Goal: Transaction & Acquisition: Purchase product/service

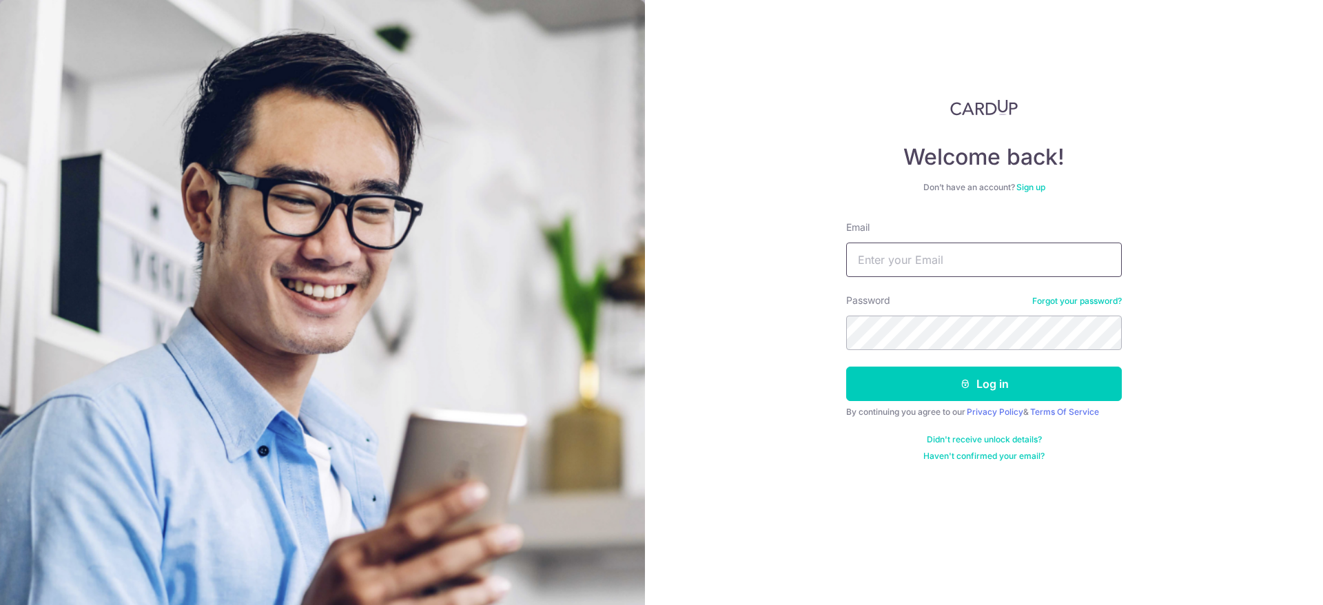
click at [979, 265] on input "Email" at bounding box center [984, 260] width 276 height 34
type input "[EMAIL_ADDRESS][DOMAIN_NAME]"
click at [846, 367] on button "Log in" at bounding box center [984, 384] width 276 height 34
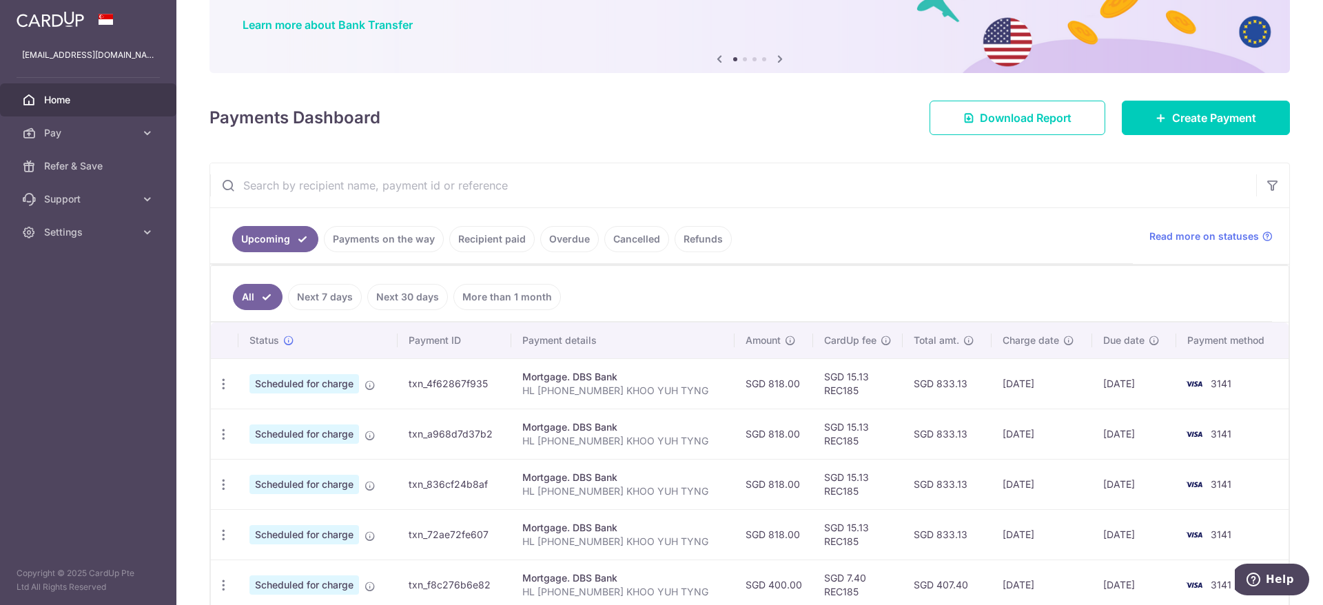
scroll to position [207, 0]
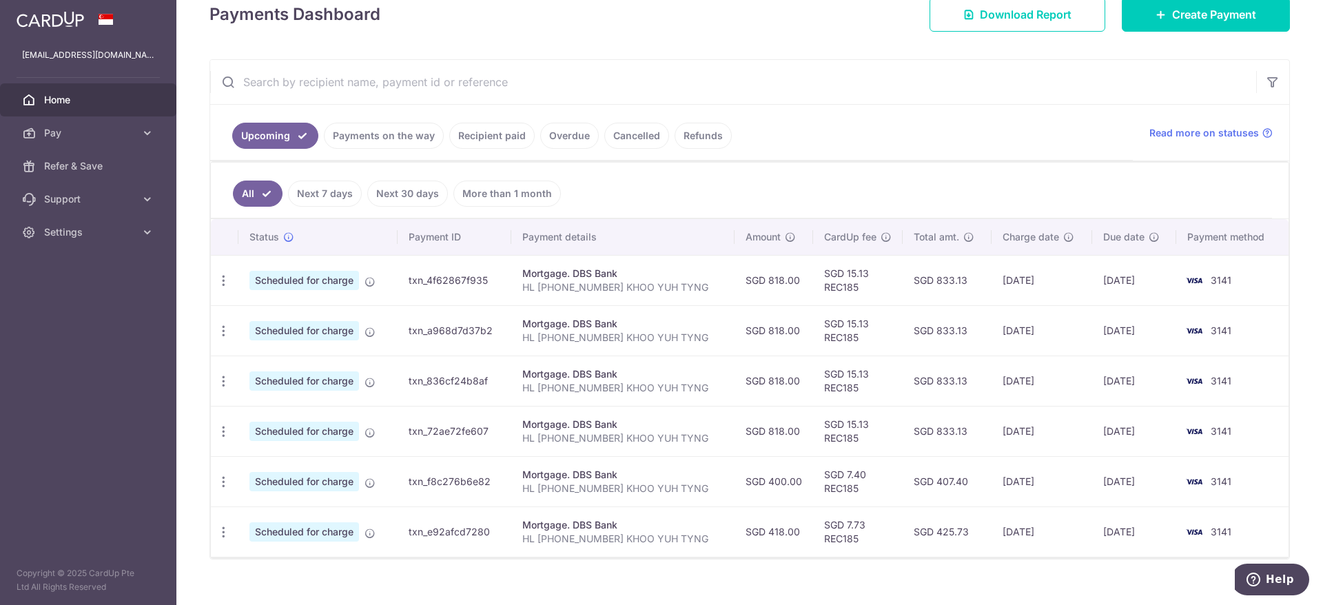
click at [356, 136] on link "Payments on the way" at bounding box center [384, 136] width 120 height 26
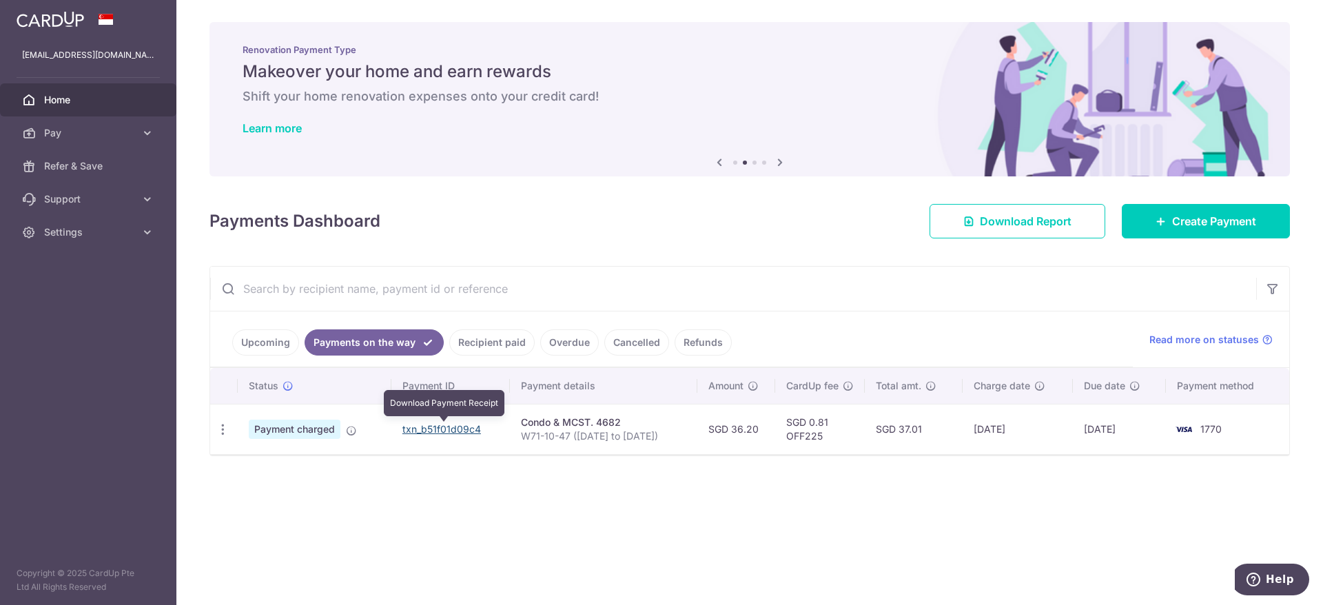
click at [451, 428] on link "txn_b51f01d09c4" at bounding box center [441, 429] width 79 height 12
drag, startPoint x: 453, startPoint y: 432, endPoint x: 744, endPoint y: 100, distance: 441.8
click at [453, 432] on link "txn_b51f01d09c4" at bounding box center [441, 429] width 79 height 12
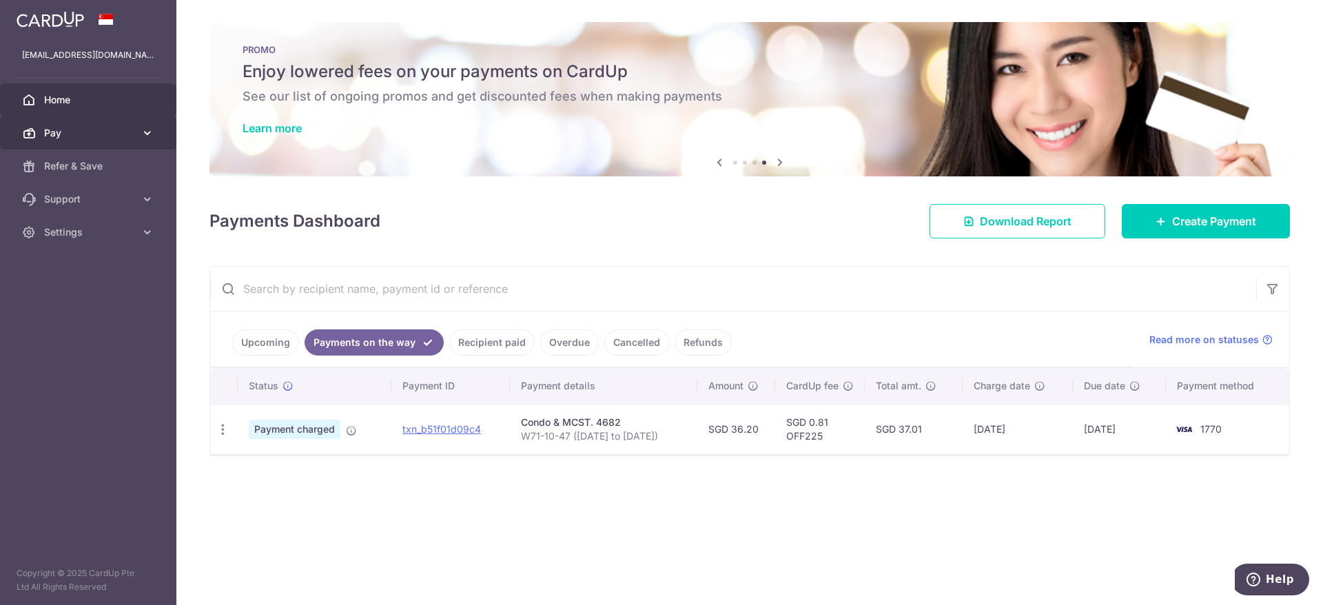
click at [139, 134] on link "Pay" at bounding box center [88, 132] width 176 height 33
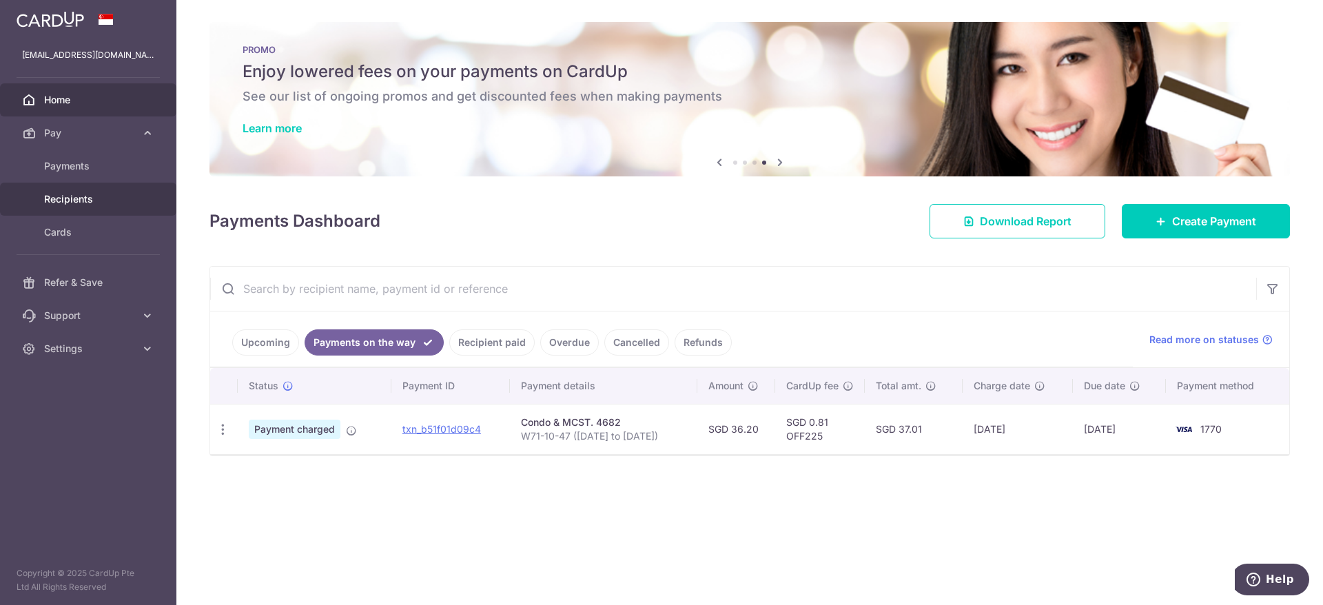
click at [64, 198] on span "Recipients" at bounding box center [89, 199] width 91 height 14
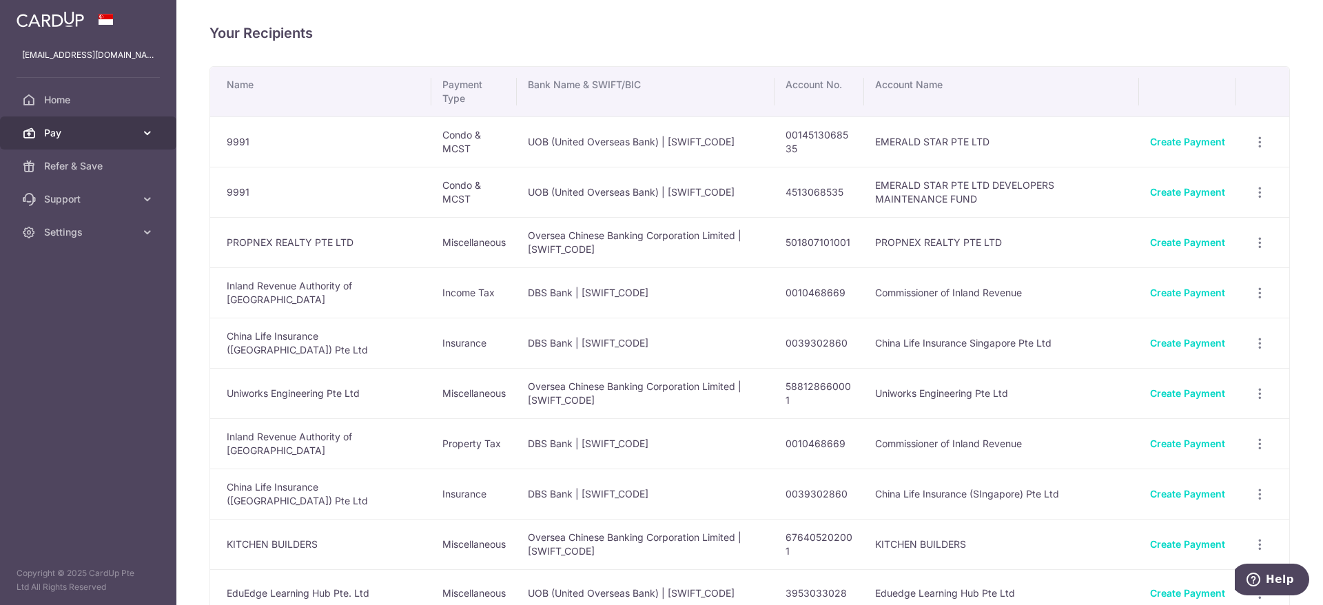
click at [104, 130] on span "Pay" at bounding box center [89, 133] width 91 height 14
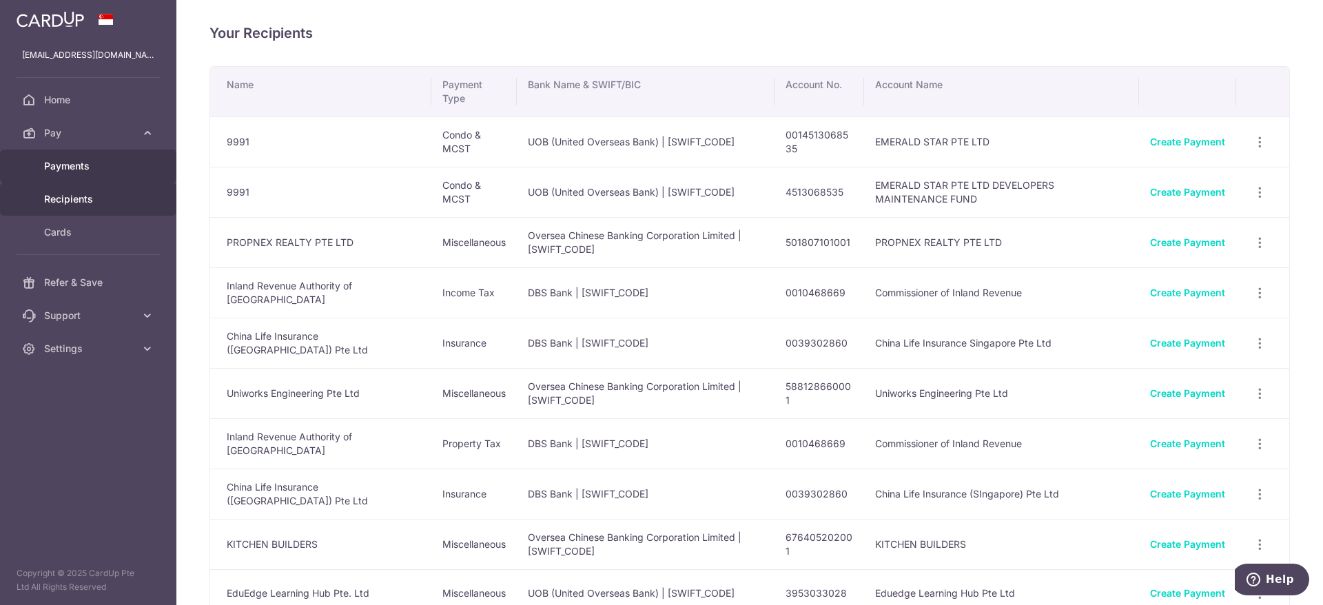
click at [60, 163] on span "Payments" at bounding box center [89, 166] width 91 height 14
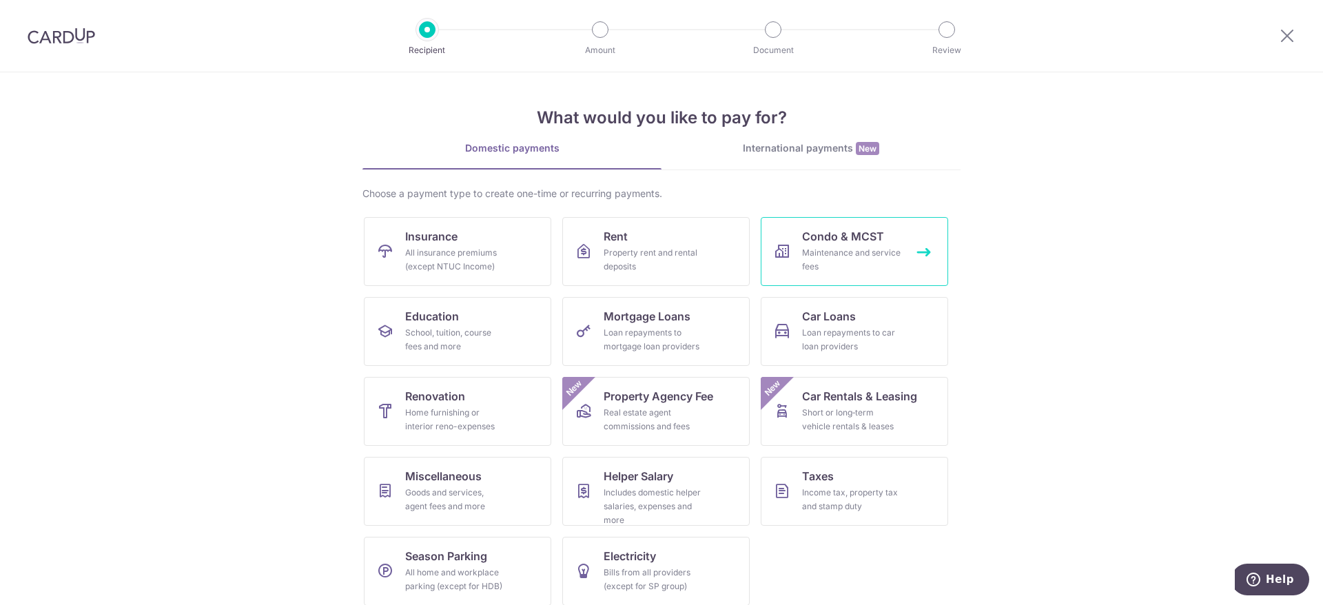
click at [850, 238] on span "Condo & MCST" at bounding box center [843, 236] width 82 height 17
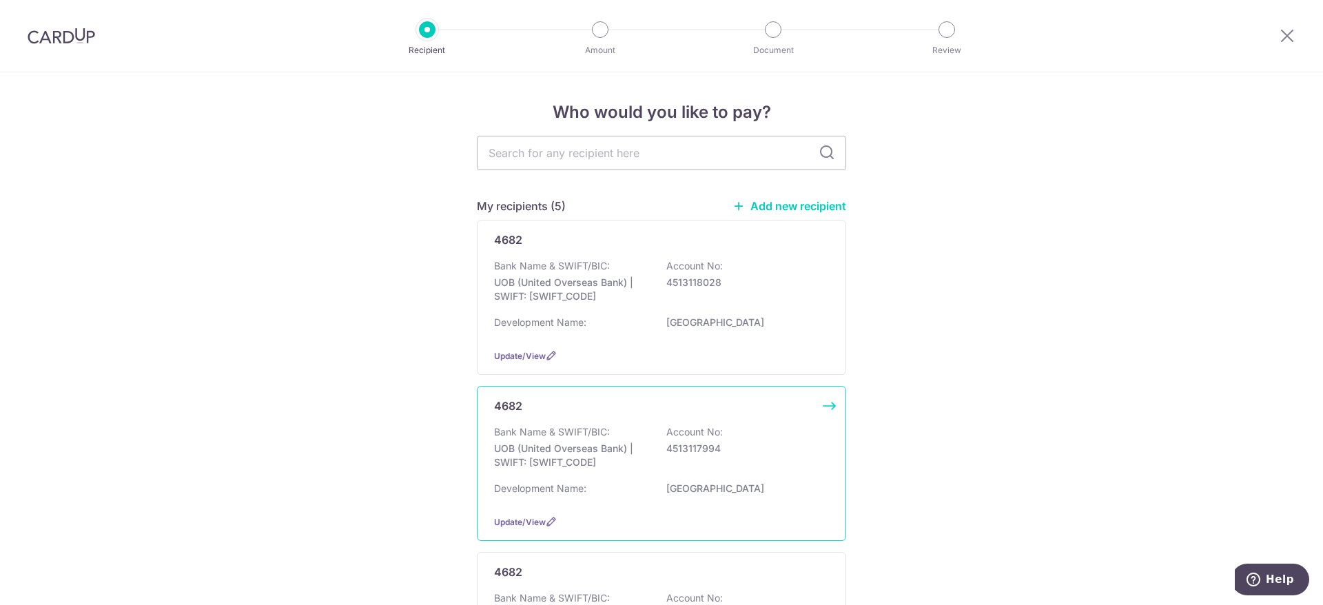
click at [768, 486] on p "WATERTOWN" at bounding box center [743, 489] width 154 height 14
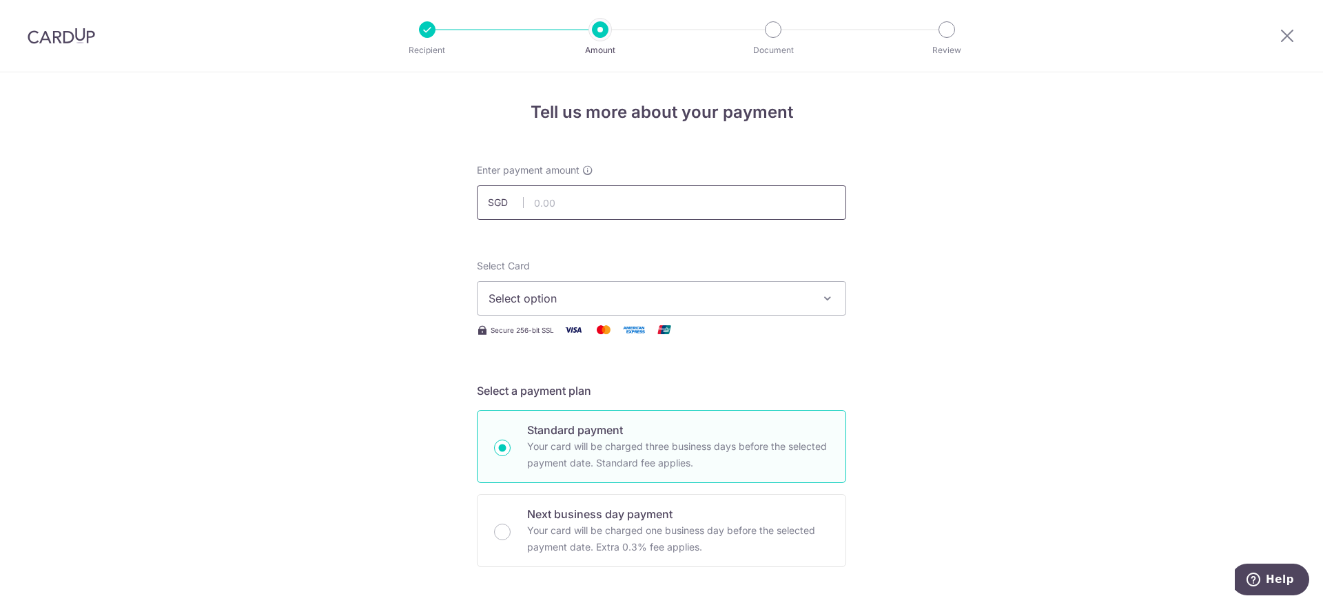
click at [590, 205] on input "text" at bounding box center [661, 202] width 369 height 34
type input "300.00"
click at [573, 300] on span "Select option" at bounding box center [648, 298] width 321 height 17
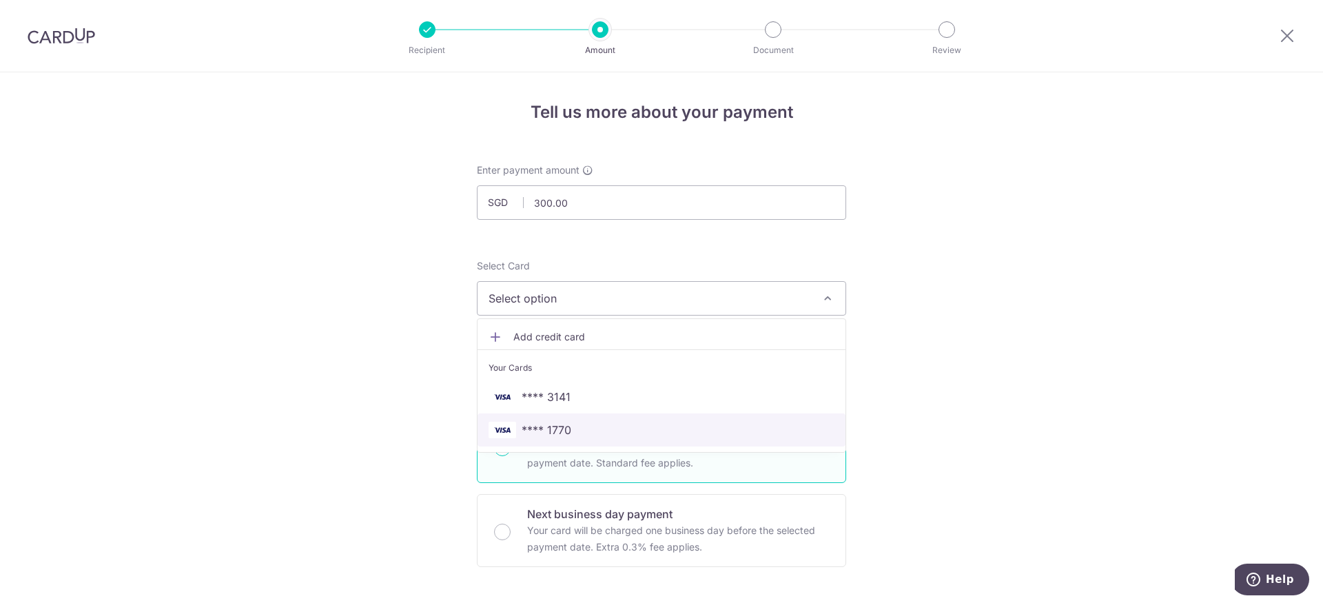
click at [543, 424] on span "**** 1770" at bounding box center [547, 430] width 50 height 17
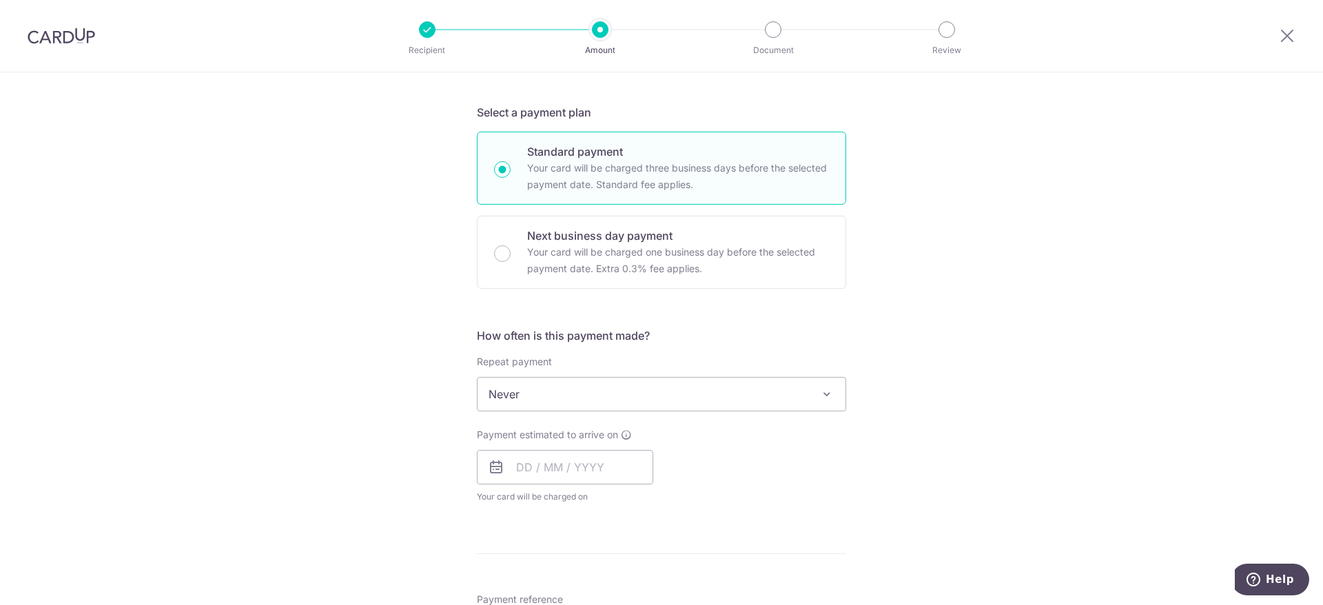
scroll to position [310, 0]
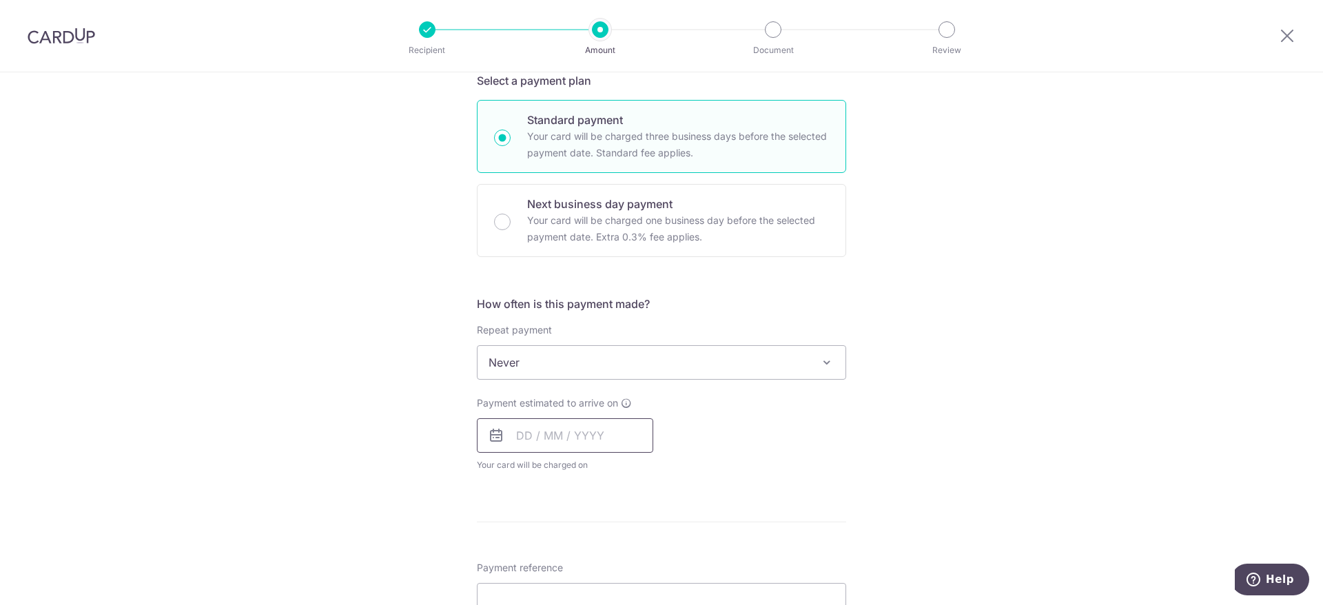
click at [566, 424] on input "text" at bounding box center [565, 435] width 176 height 34
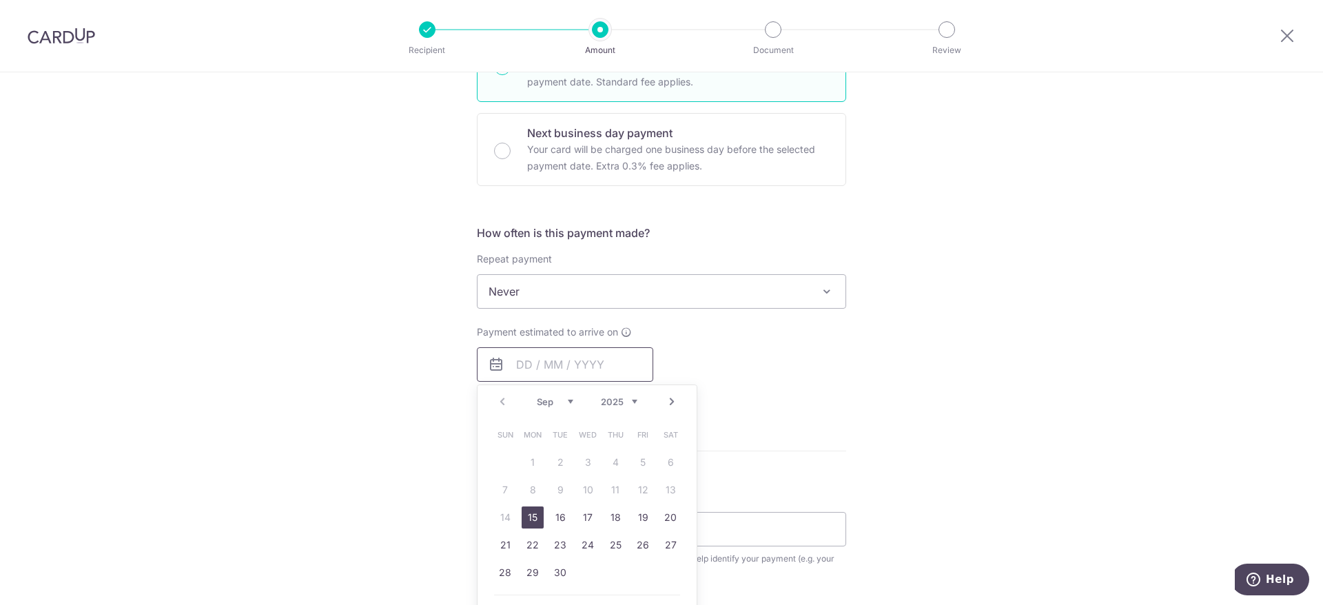
scroll to position [413, 0]
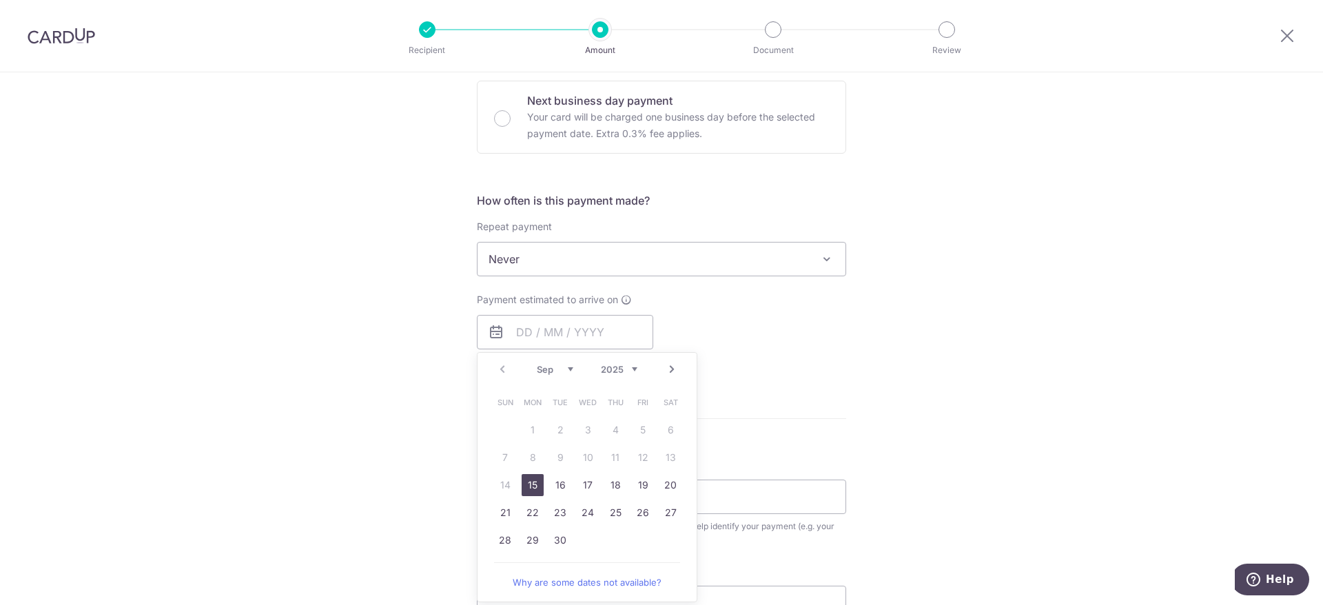
click at [533, 480] on link "15" at bounding box center [533, 485] width 22 height 22
type input "[DATE]"
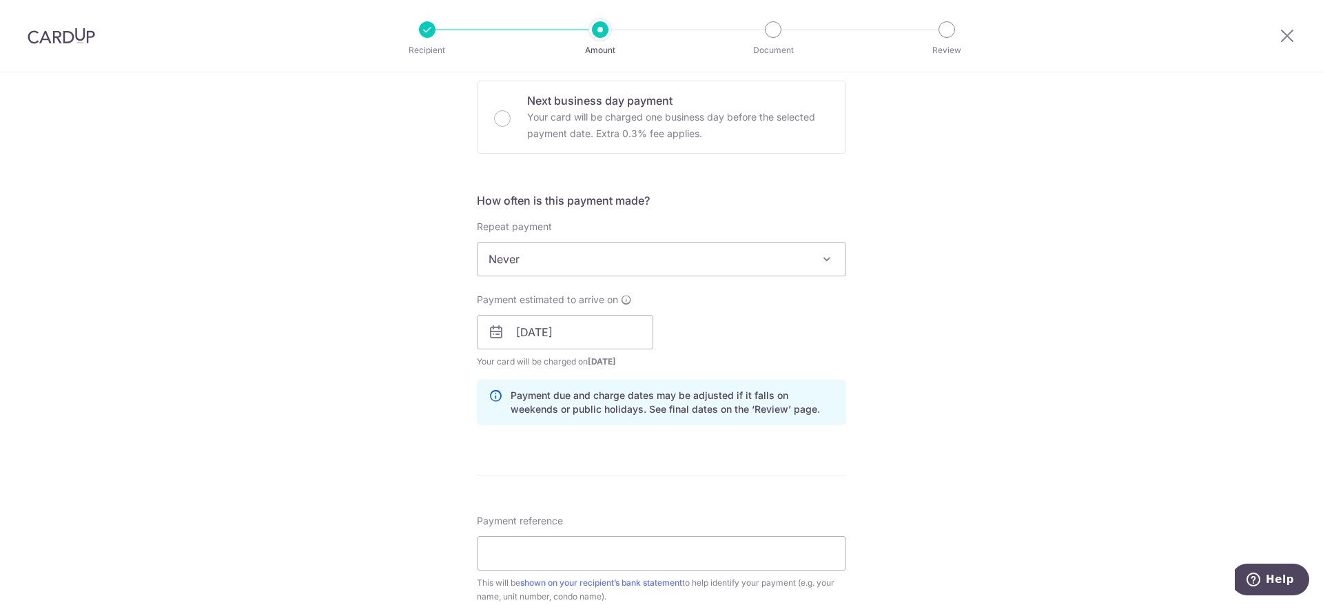
scroll to position [517, 0]
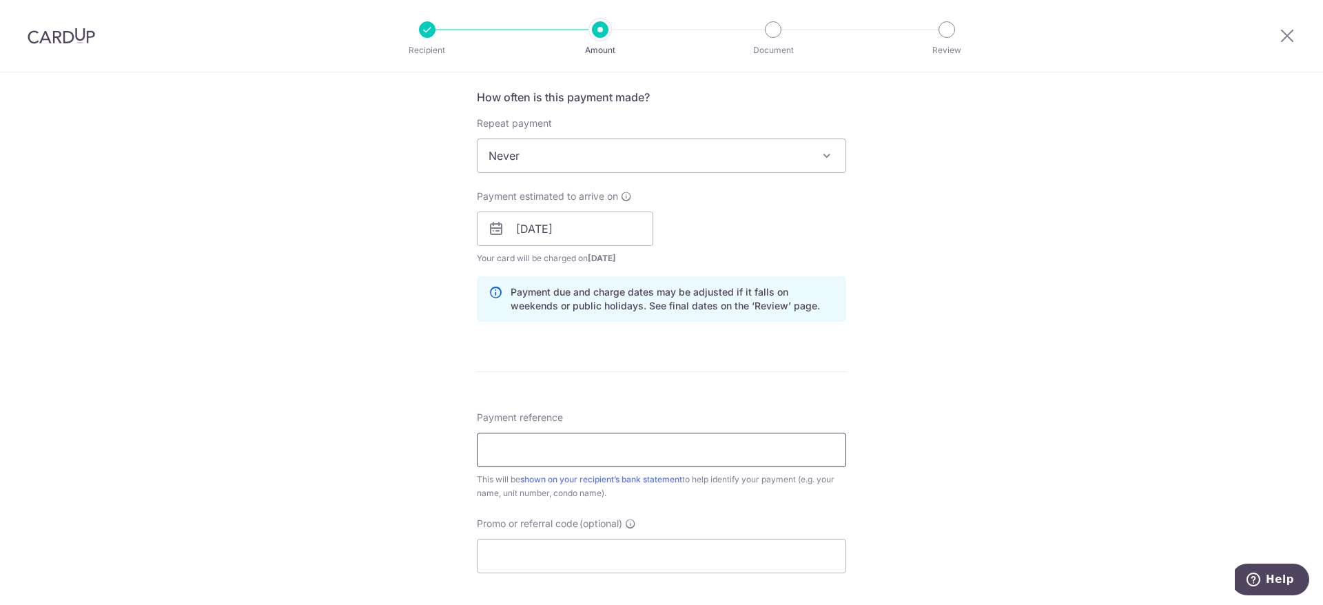
click at [534, 444] on input "Payment reference" at bounding box center [661, 450] width 369 height 34
click at [560, 455] on input "W71-10-47 (Mar25 to May25)" at bounding box center [661, 450] width 369 height 34
click at [570, 449] on input "W71-10-47 (Mar25 to May25)" at bounding box center [661, 450] width 369 height 34
type input "W71-10-47 (Sep25 to Nov25)"
click at [508, 553] on input "Promo or referral code (optional)" at bounding box center [661, 556] width 369 height 34
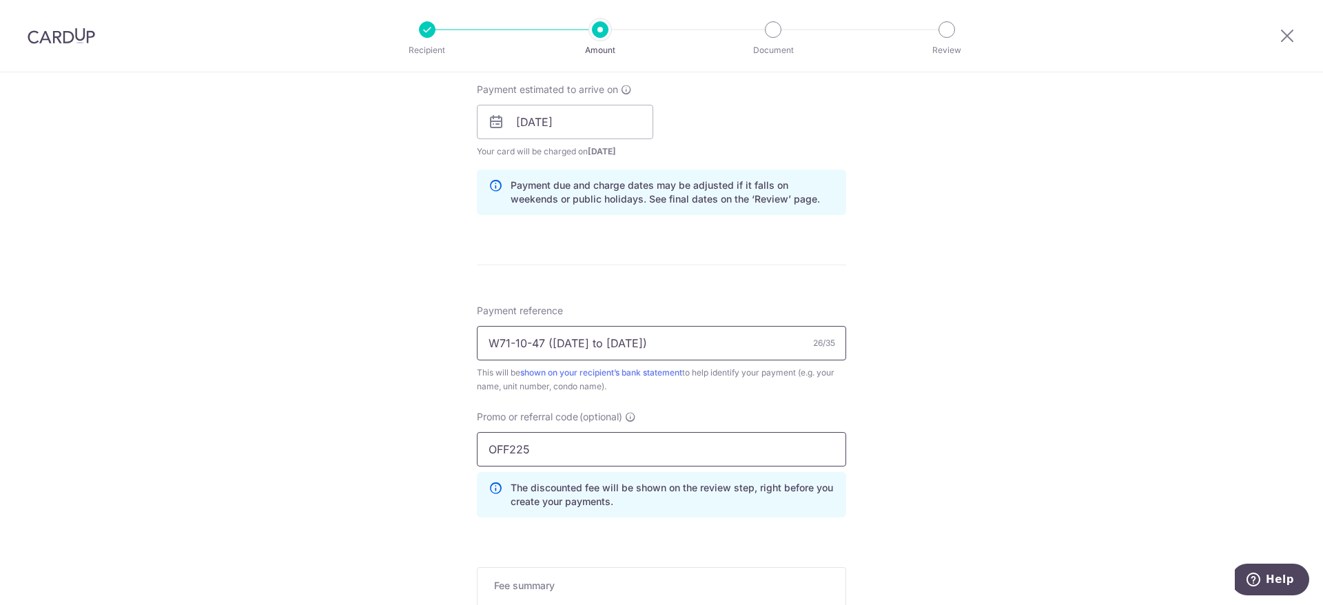
scroll to position [723, 0]
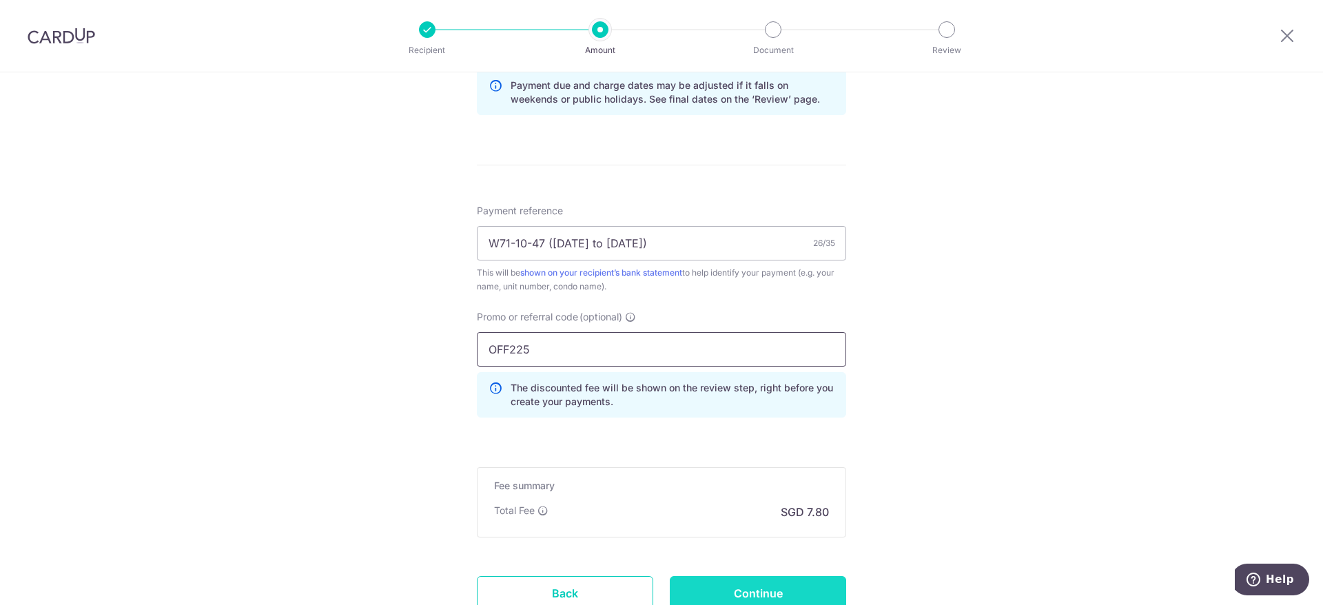
type input "OFF225"
click at [745, 588] on input "Continue" at bounding box center [758, 593] width 176 height 34
type input "Create Schedule"
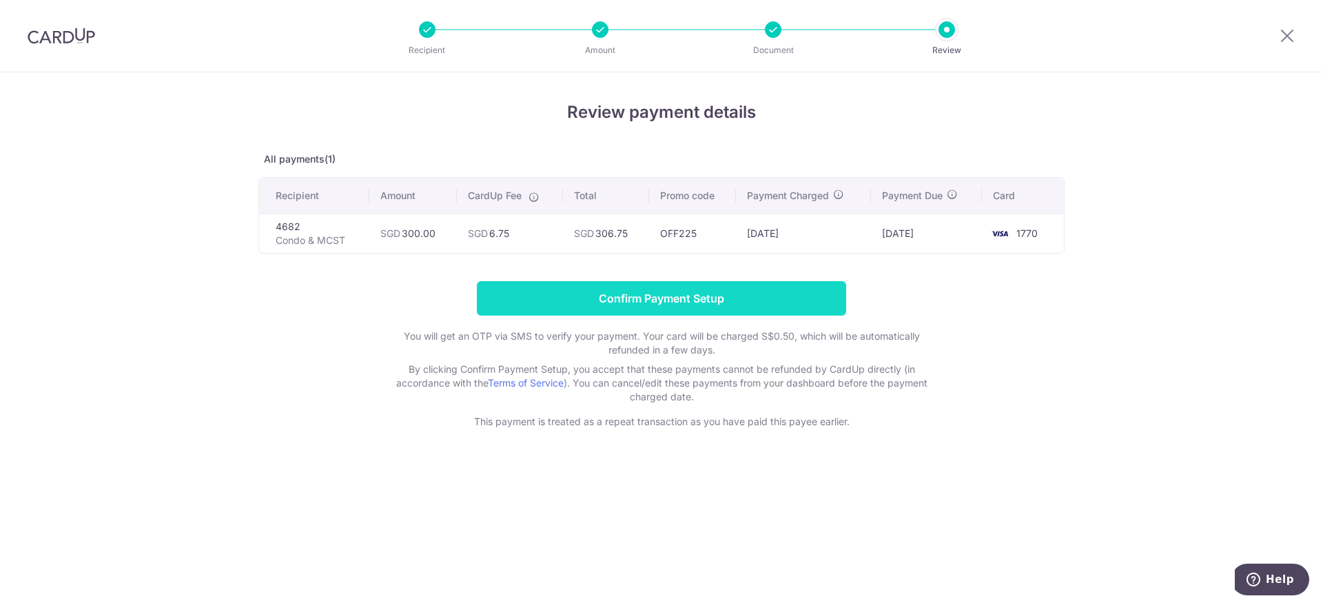
click at [737, 292] on input "Confirm Payment Setup" at bounding box center [661, 298] width 369 height 34
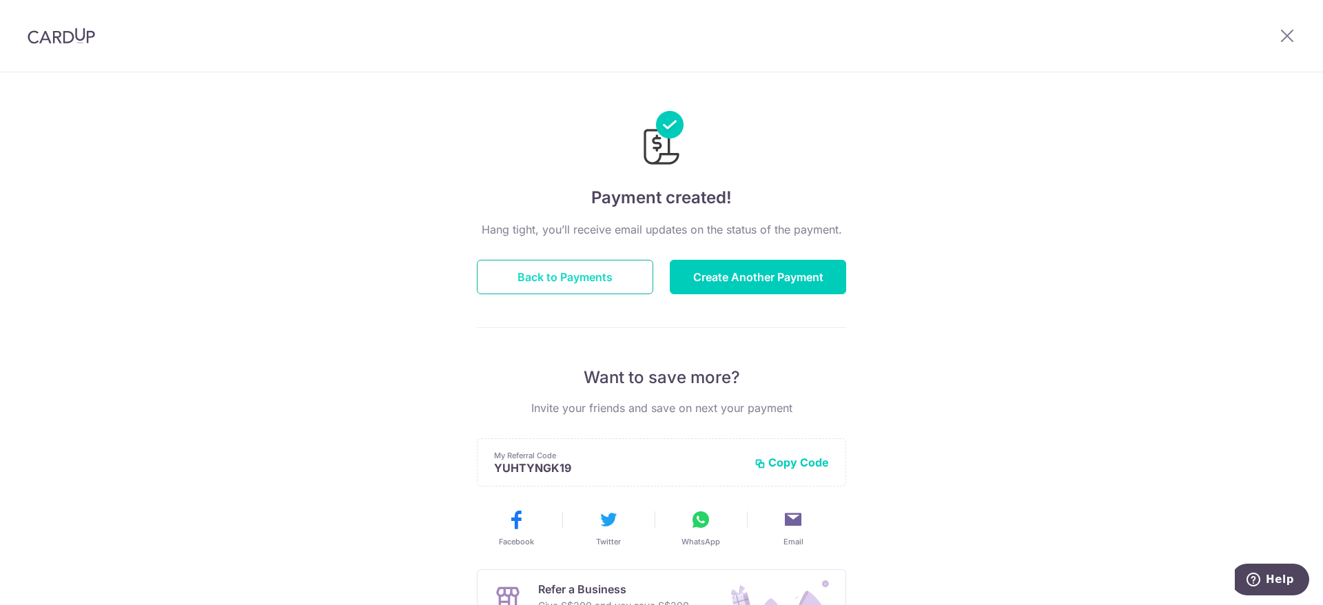
click at [545, 282] on button "Back to Payments" at bounding box center [565, 277] width 176 height 34
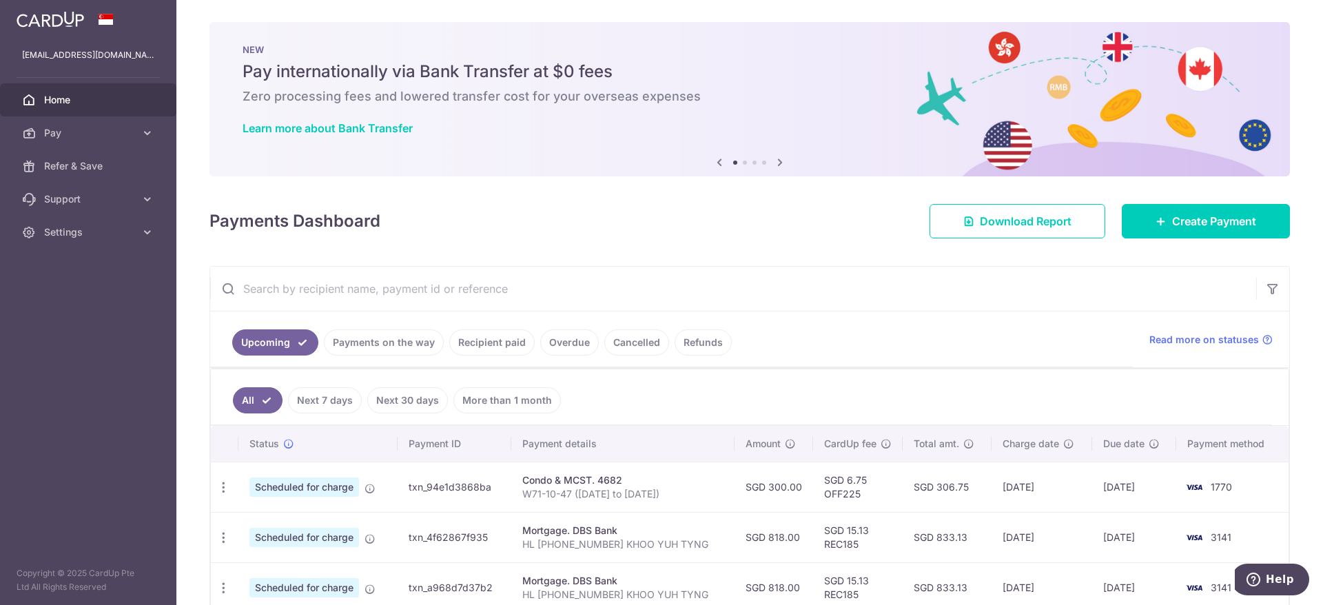
scroll to position [103, 0]
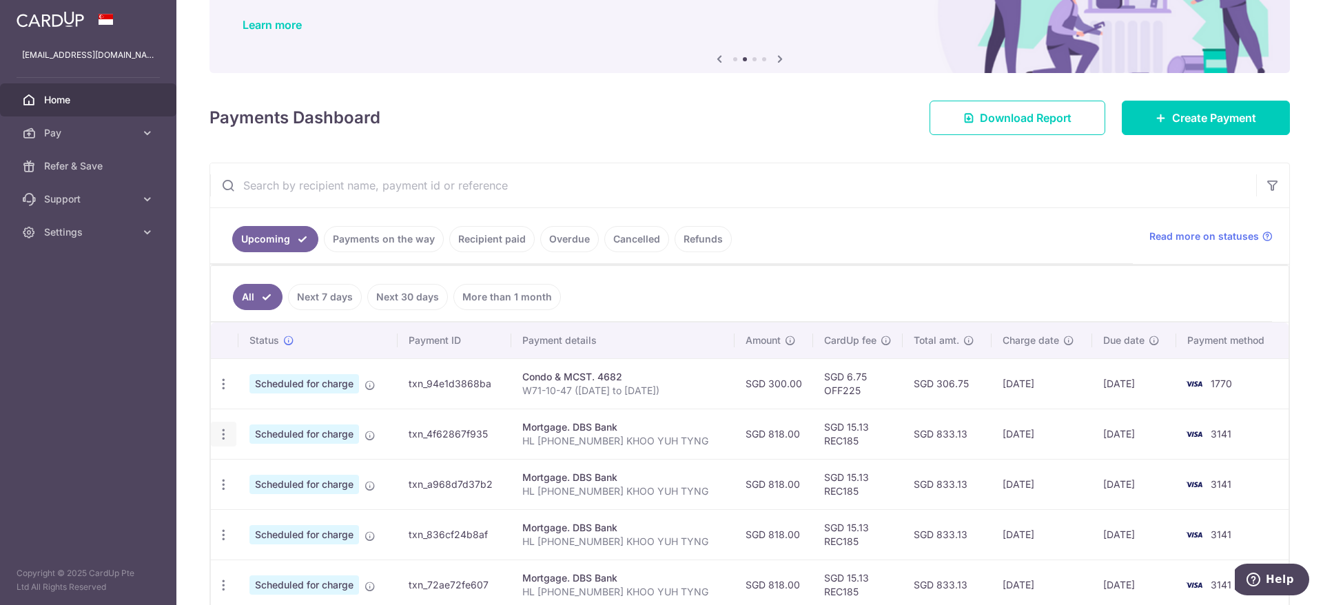
click at [217, 434] on icon "button" at bounding box center [223, 434] width 14 height 14
click at [275, 471] on span "Update payment" at bounding box center [297, 472] width 94 height 17
radio input "true"
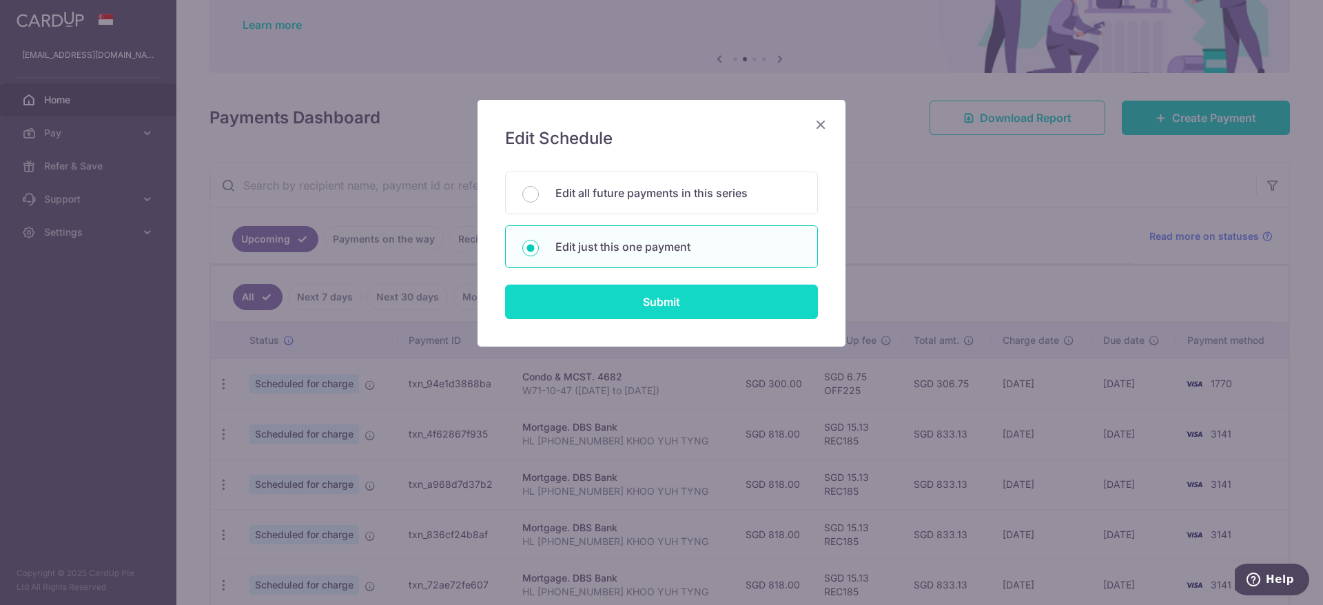
click at [657, 308] on input "Submit" at bounding box center [661, 302] width 313 height 34
radio input "true"
type input "818.00"
type input "22/09/2025"
type input "HL 01-207901-2 KHOO YUH TYNG"
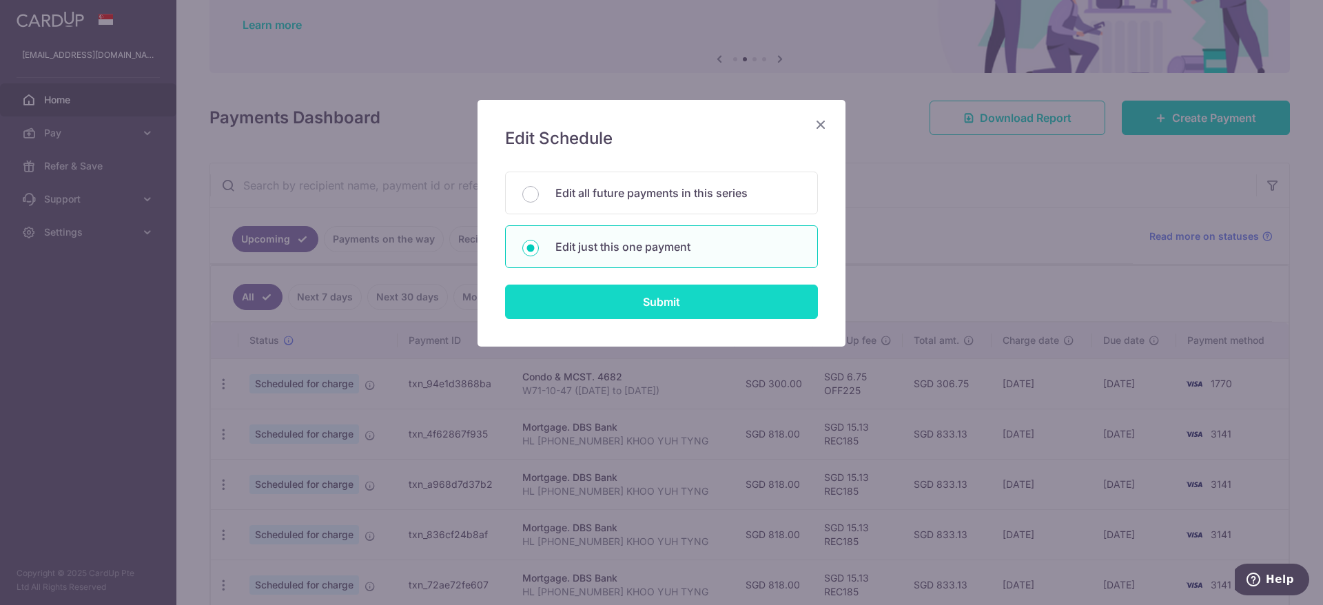
type input "REC185"
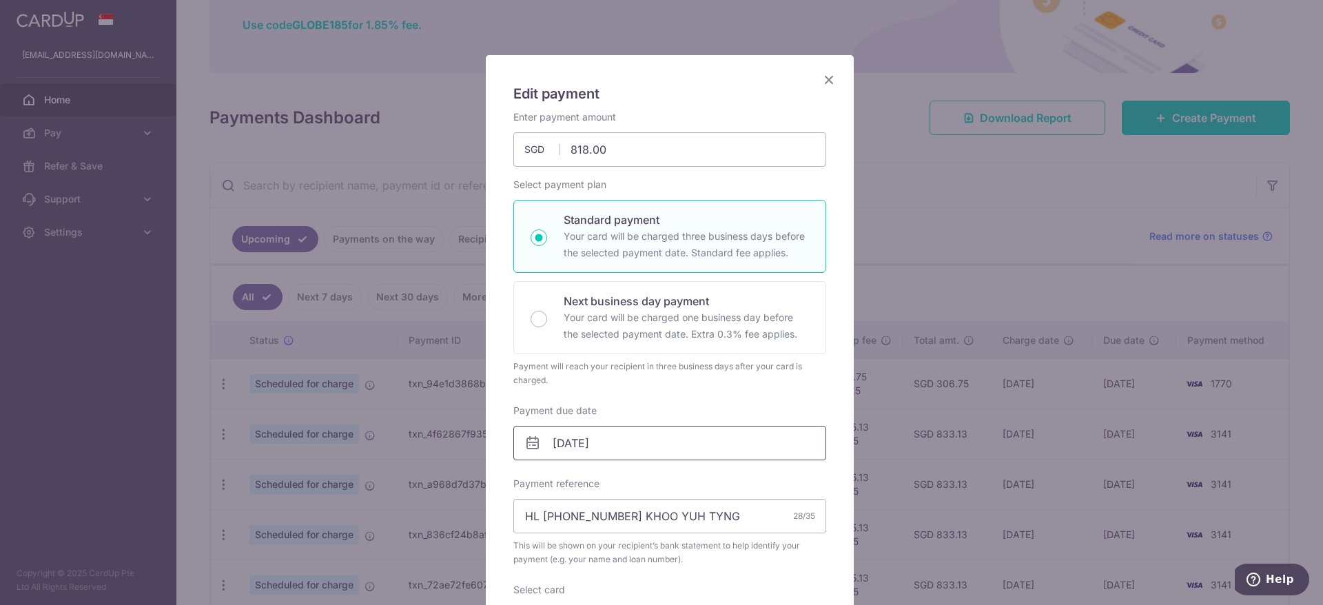
scroll to position [0, 0]
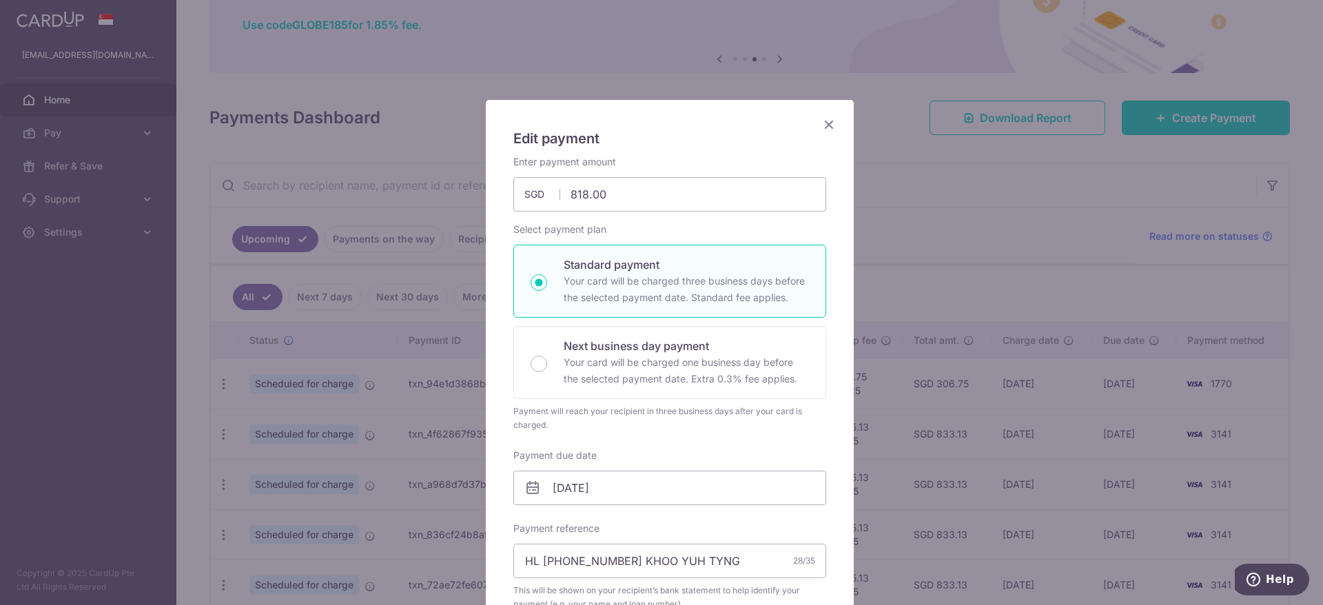
click at [827, 125] on icon "Close" at bounding box center [829, 124] width 17 height 17
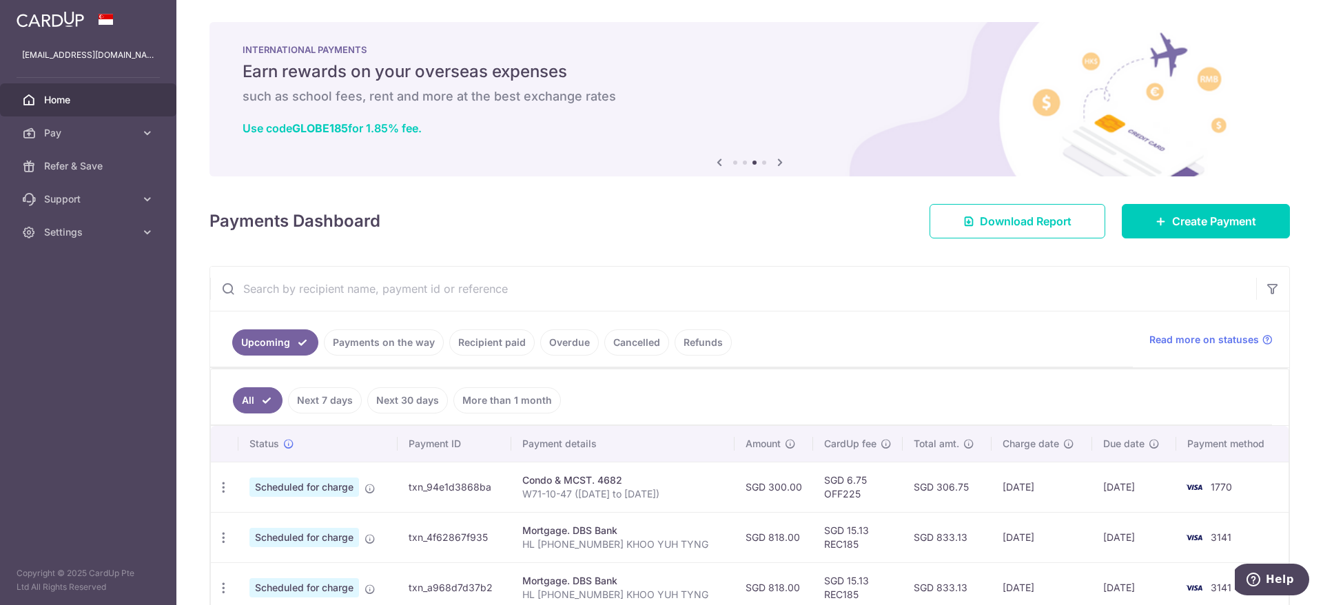
click at [68, 93] on span "Home" at bounding box center [89, 100] width 91 height 14
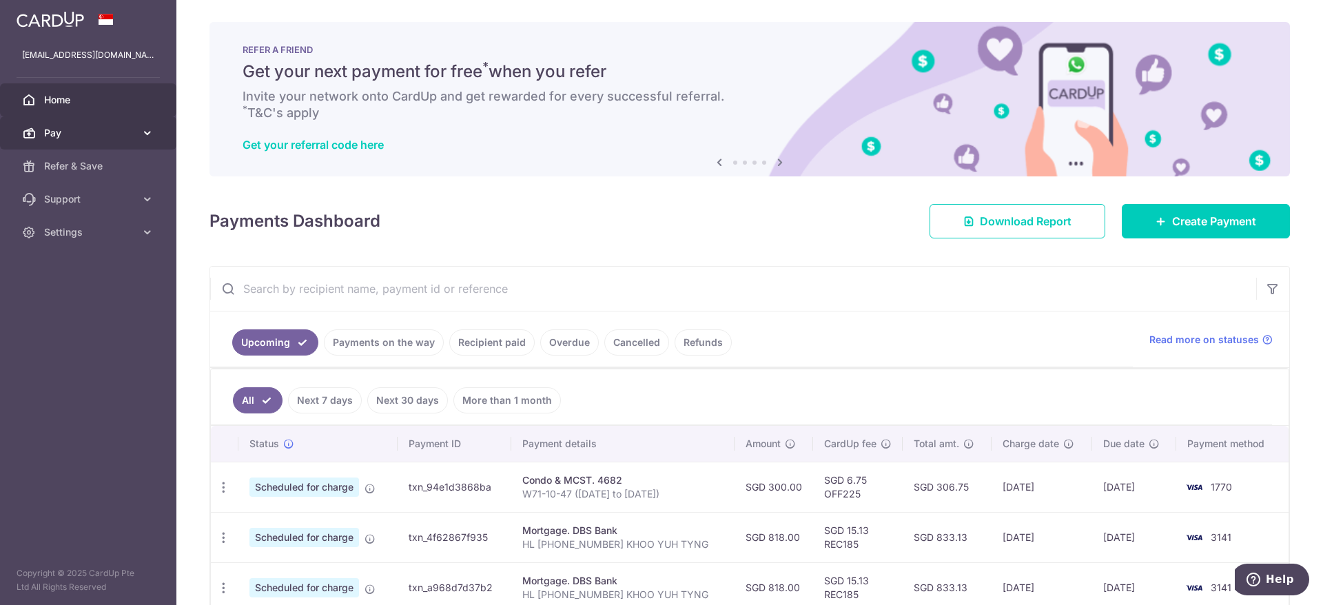
click at [65, 136] on span "Pay" at bounding box center [89, 133] width 91 height 14
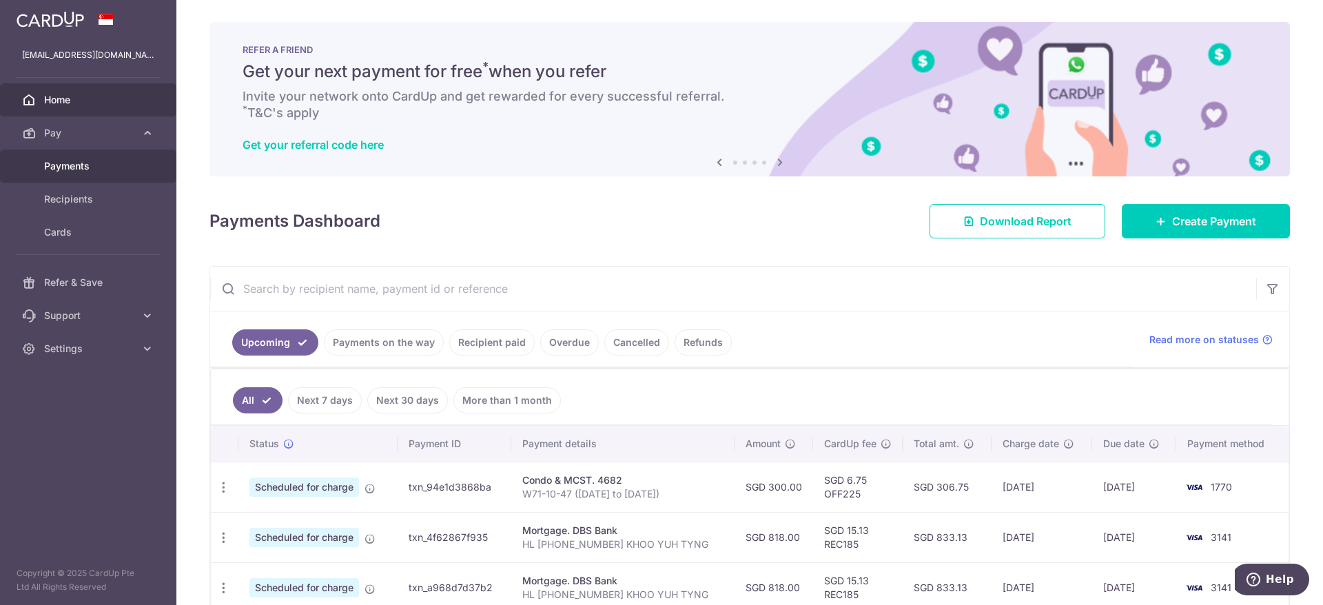
click at [81, 158] on link "Payments" at bounding box center [88, 166] width 176 height 33
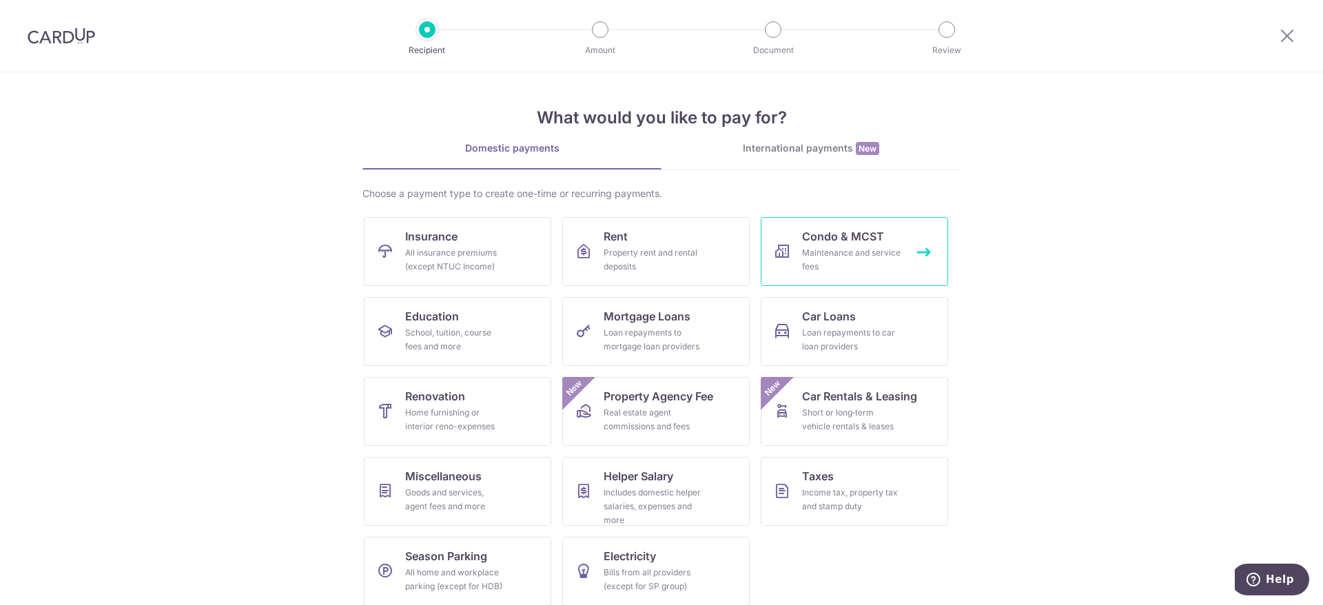
click at [830, 263] on div "Maintenance and service fees" at bounding box center [851, 260] width 99 height 28
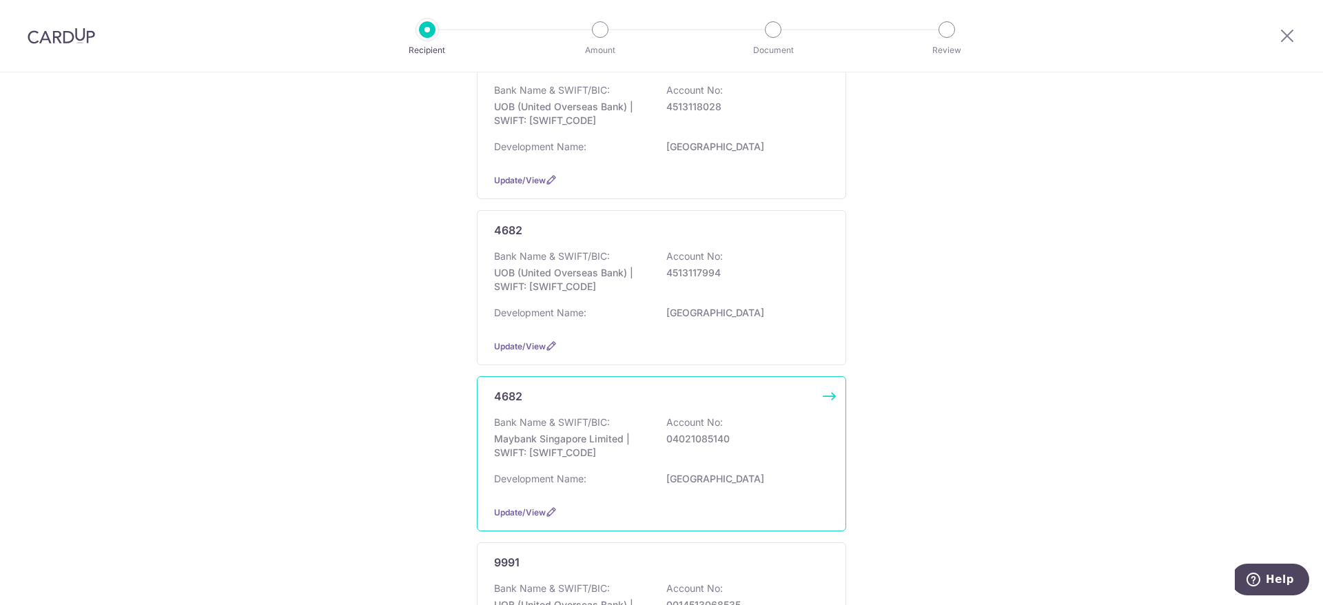
scroll to position [207, 0]
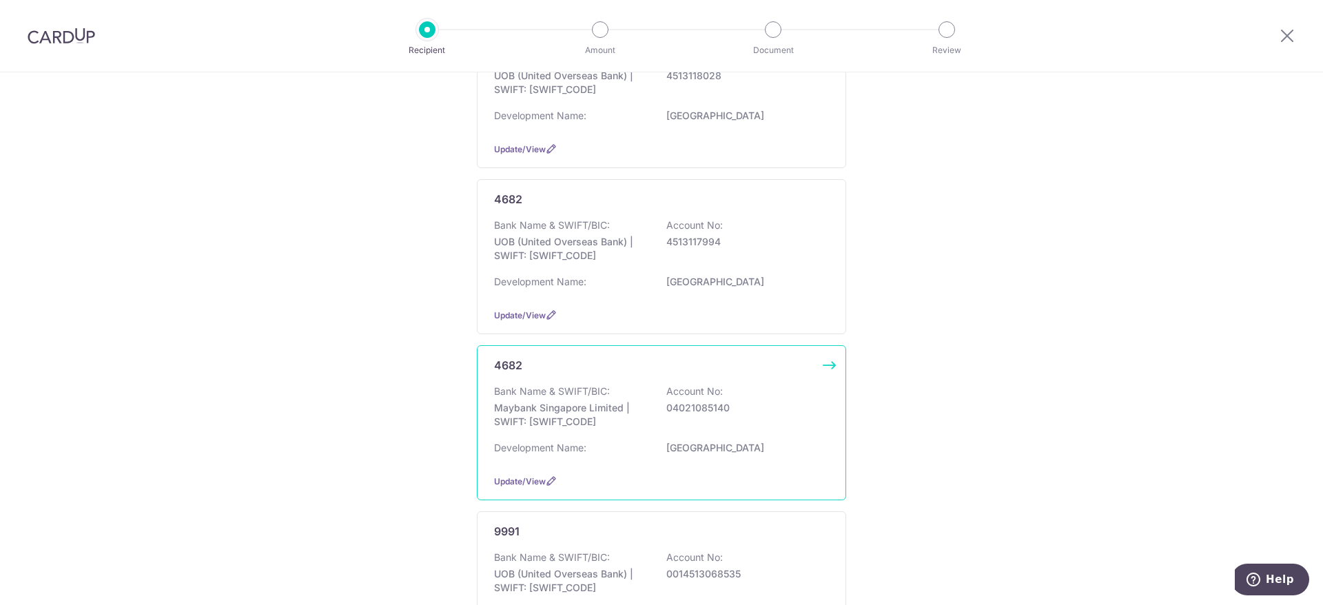
click at [699, 429] on div "Bank Name & SWIFT/BIC: Maybank Singapore Limited | SWIFT: MBBESGS2XXX Account N…" at bounding box center [661, 409] width 335 height 51
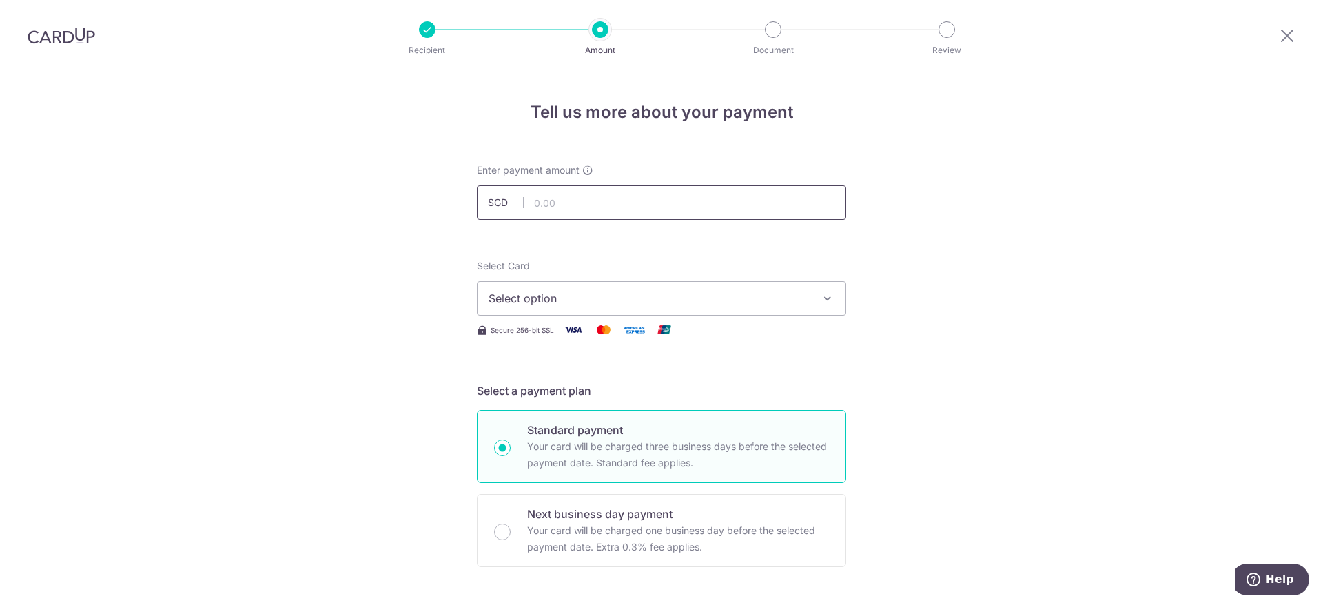
click at [624, 189] on input "text" at bounding box center [661, 202] width 369 height 34
type input "1,280.53"
click at [615, 294] on span "Select option" at bounding box center [648, 298] width 321 height 17
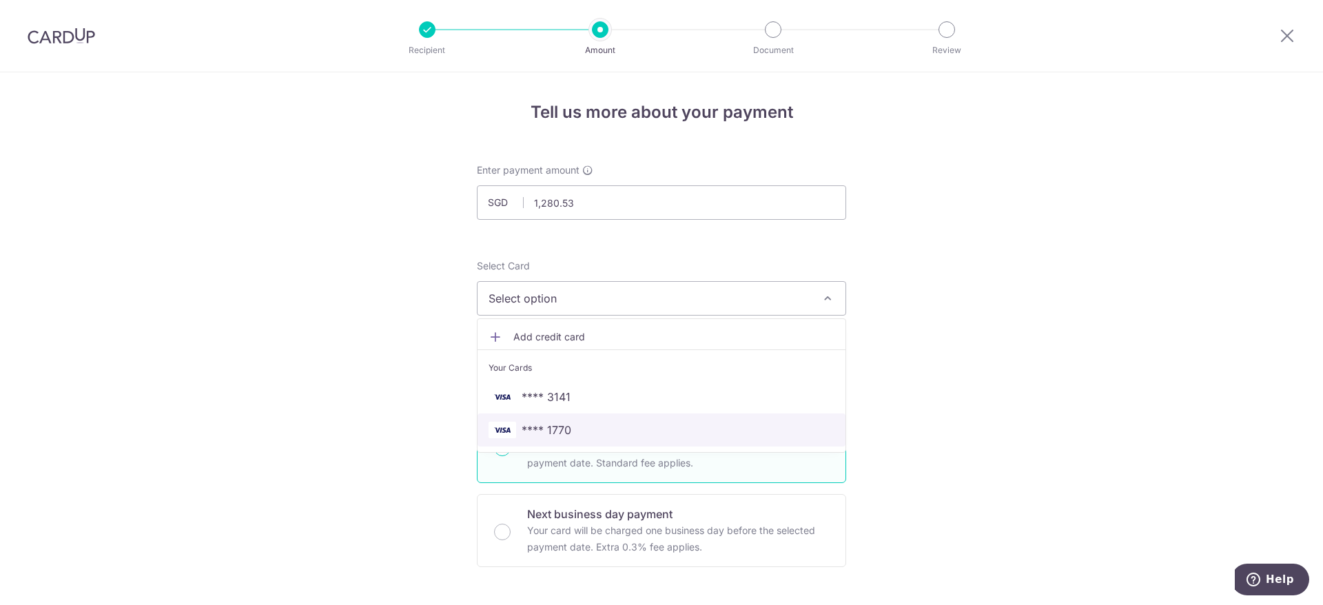
click at [548, 443] on link "**** 1770" at bounding box center [661, 429] width 368 height 33
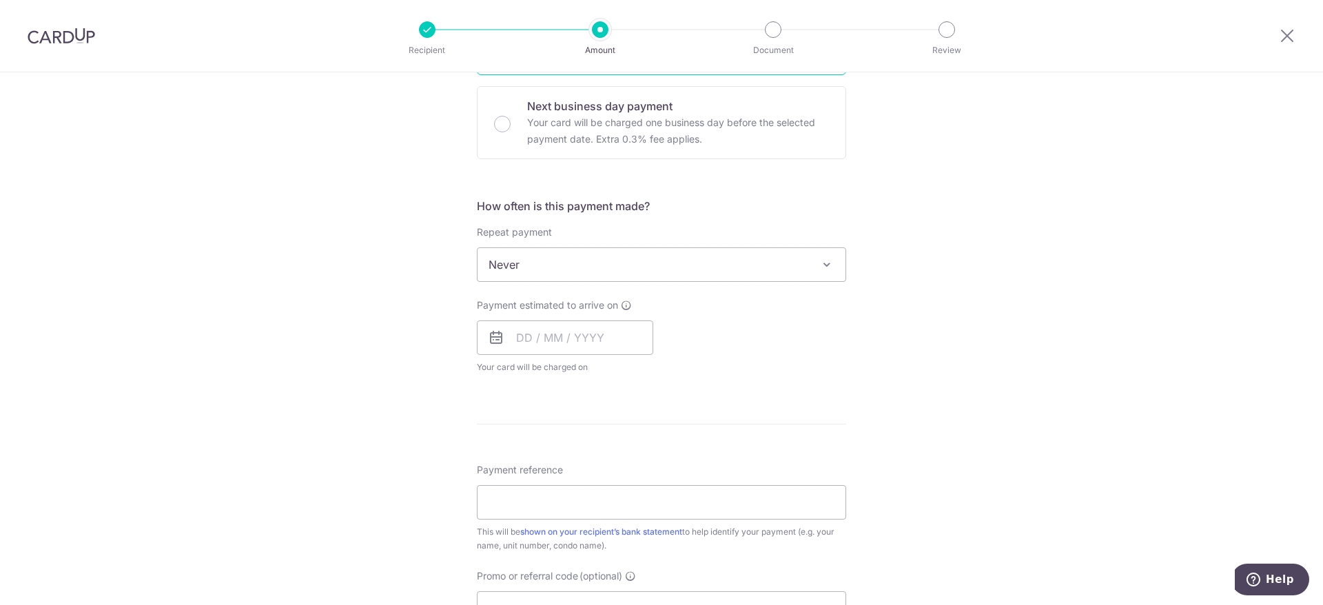
scroll to position [413, 0]
click at [526, 335] on input "text" at bounding box center [565, 332] width 176 height 34
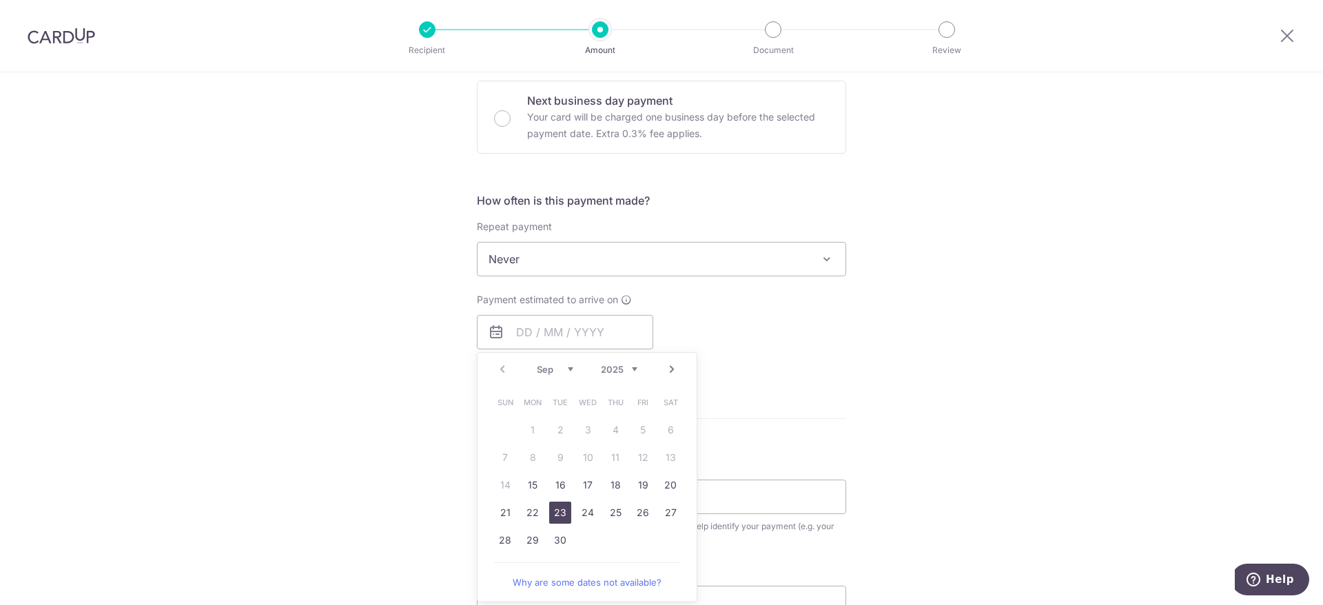
click at [555, 508] on link "23" at bounding box center [560, 513] width 22 height 22
type input "23/09/2025"
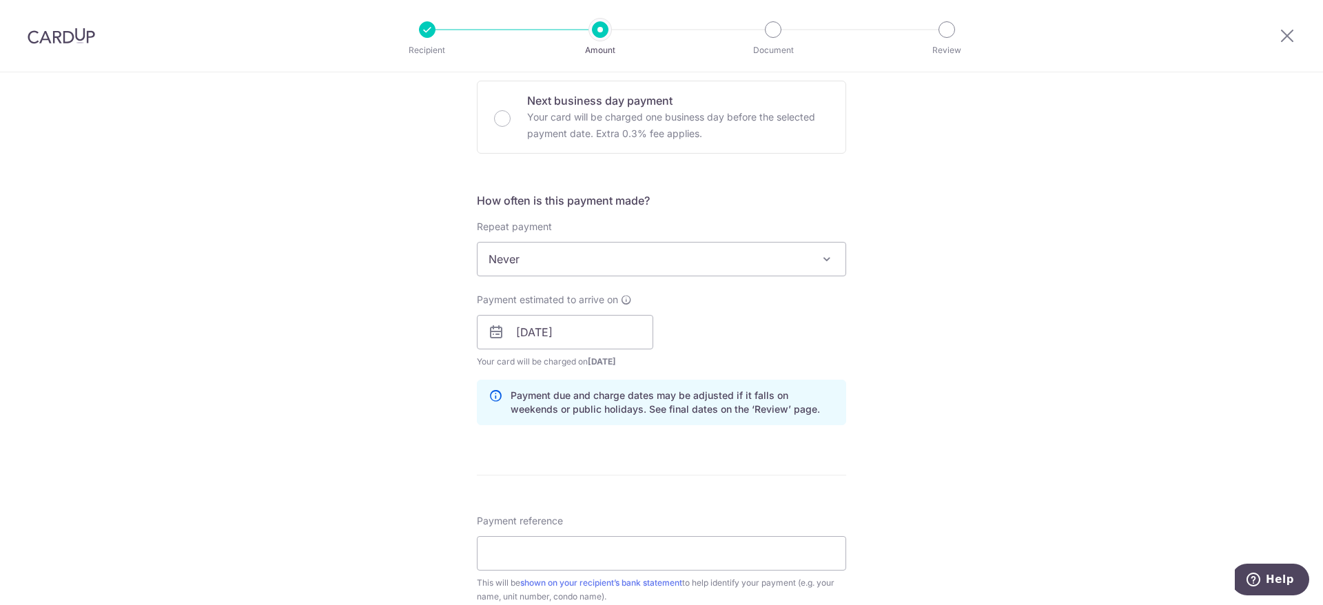
scroll to position [517, 0]
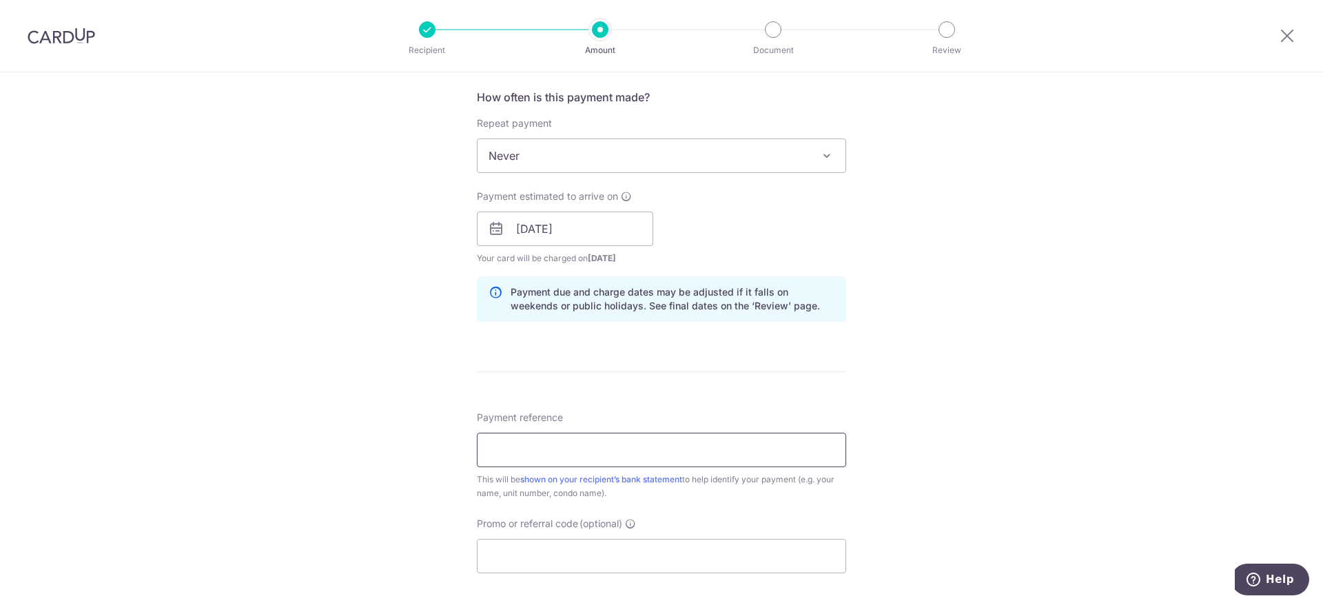
click at [608, 459] on input "Payment reference" at bounding box center [661, 450] width 369 height 34
type input "W71-10-47 (Sep25 to Nov25)"
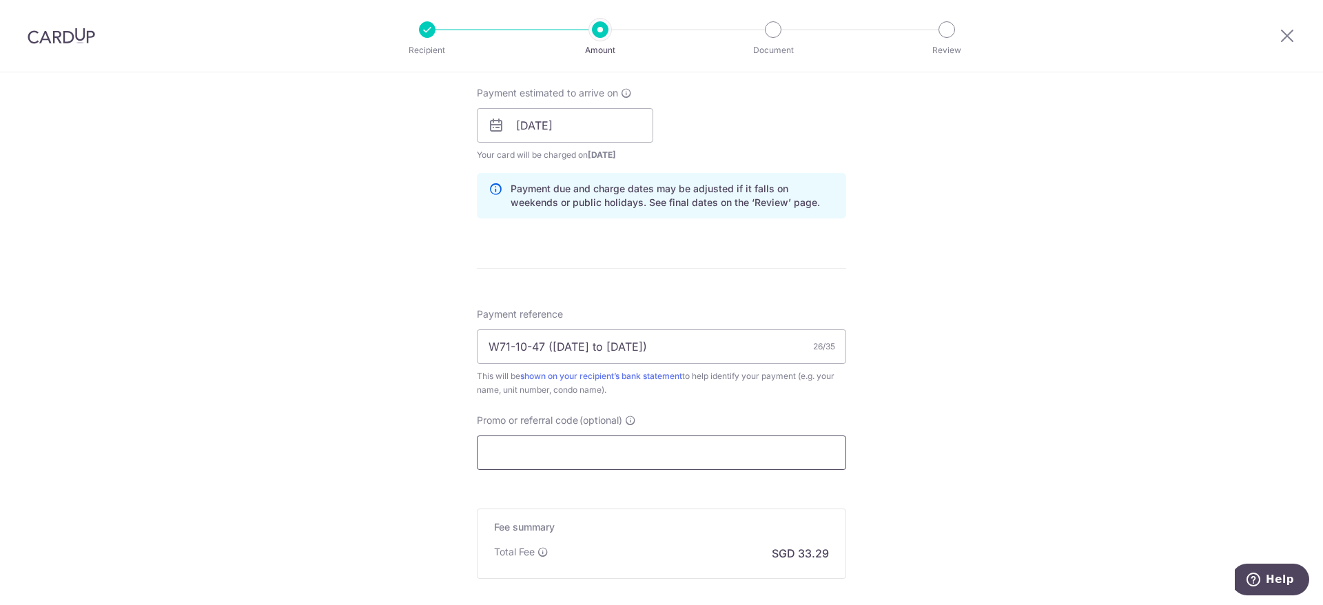
click at [631, 460] on input "Promo or referral code (optional)" at bounding box center [661, 452] width 369 height 34
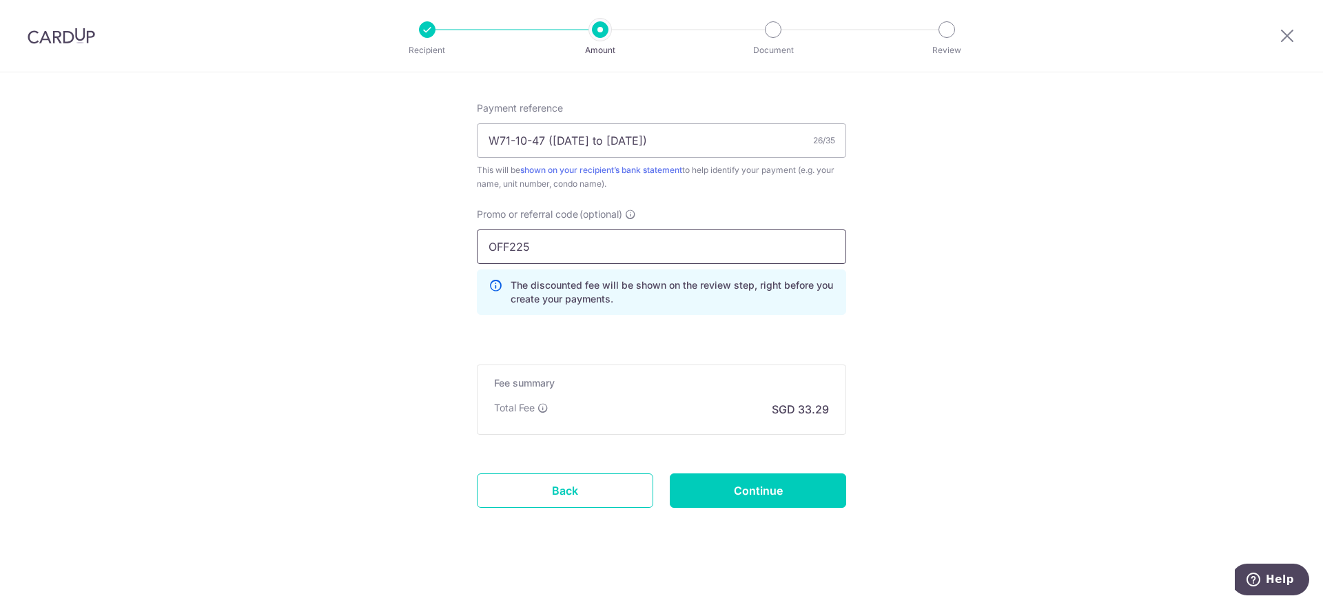
scroll to position [827, 0]
type input "OFF225"
click at [782, 490] on input "Continue" at bounding box center [758, 490] width 176 height 34
type input "Create Schedule"
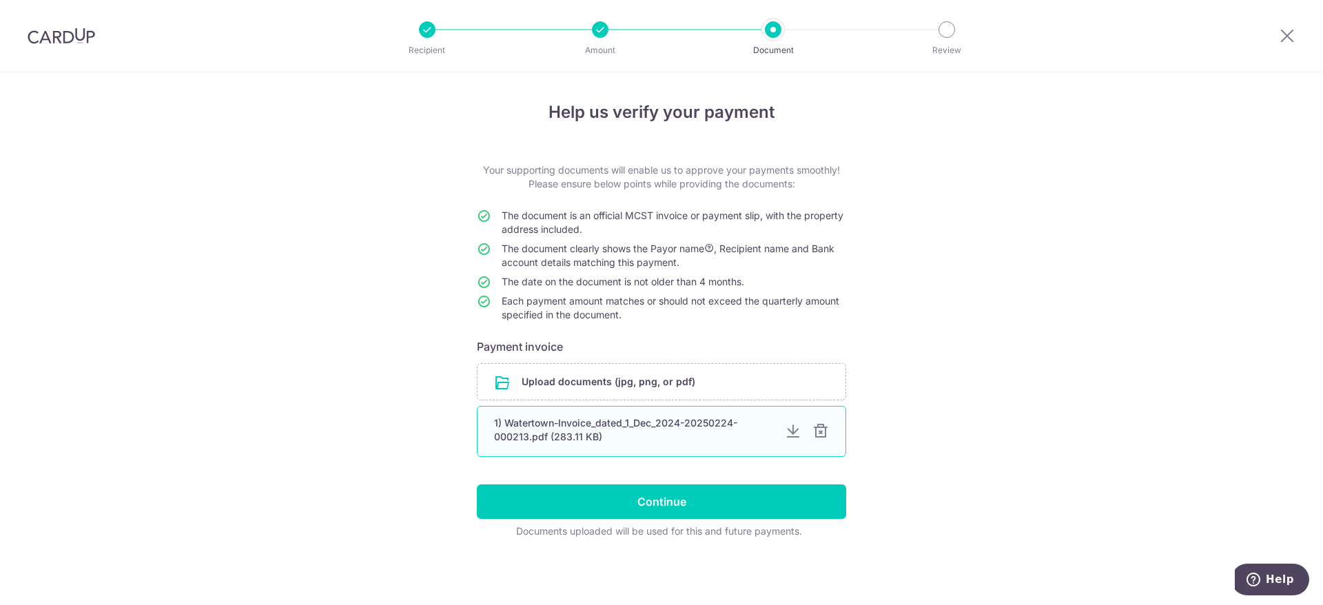
click at [822, 432] on div at bounding box center [820, 431] width 17 height 17
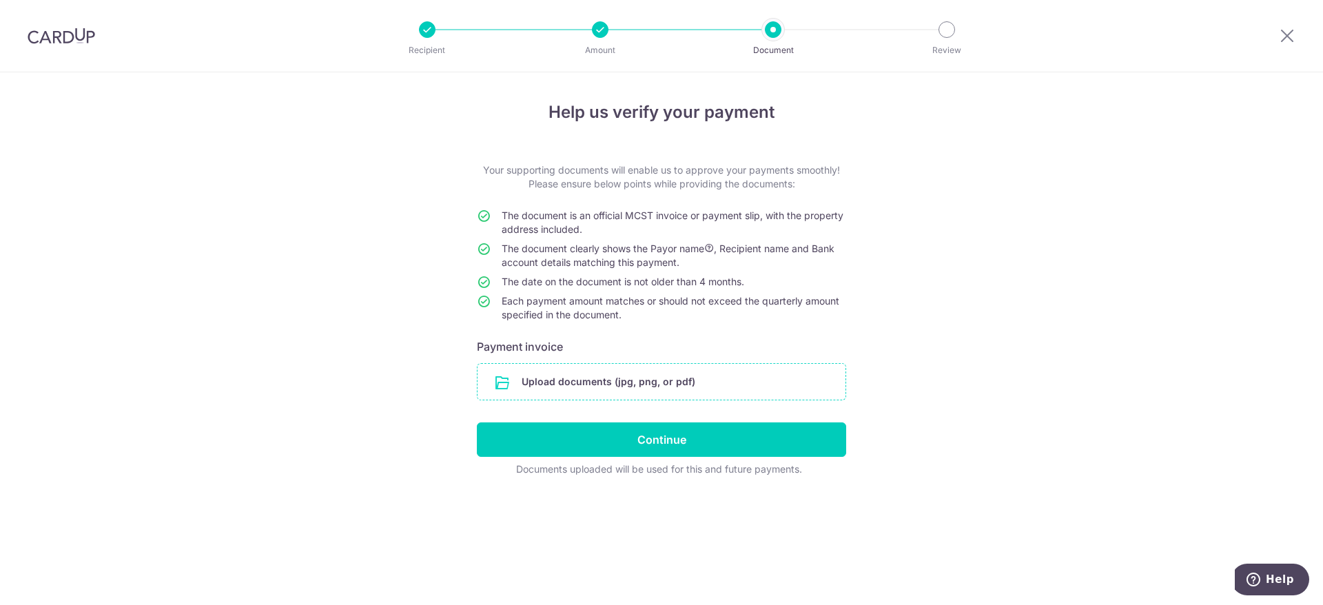
click at [659, 385] on input "file" at bounding box center [661, 382] width 368 height 36
click at [625, 384] on input "file" at bounding box center [661, 382] width 368 height 36
click at [707, 382] on input "file" at bounding box center [661, 382] width 368 height 36
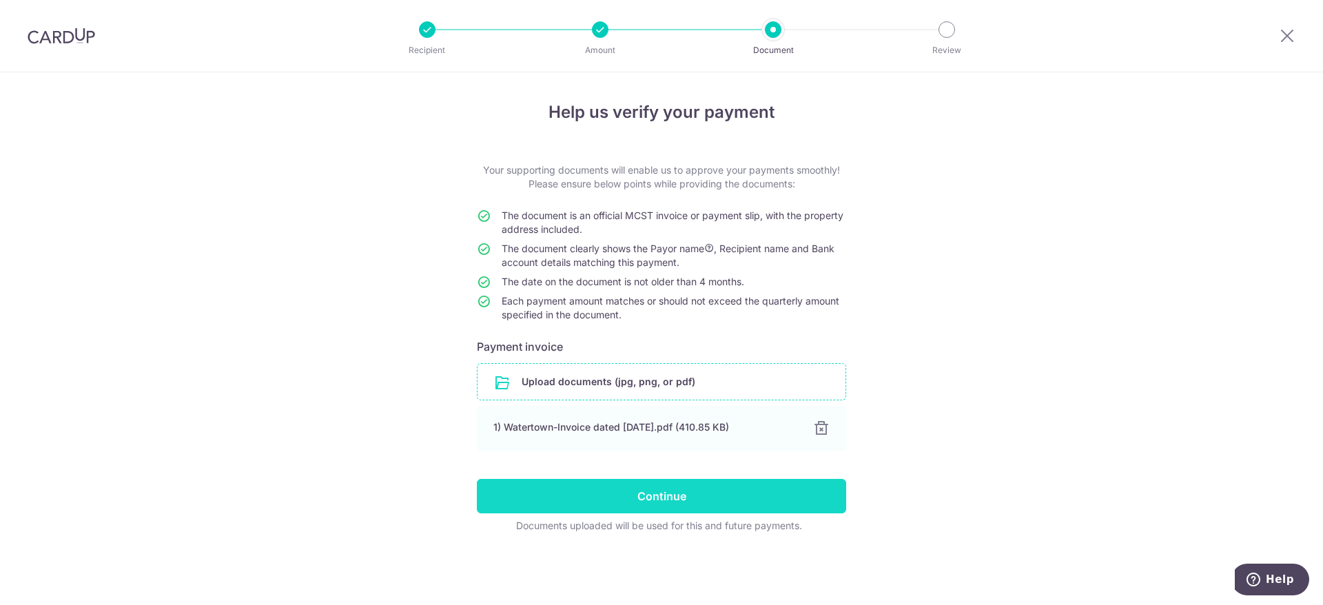
click at [745, 504] on input "Continue" at bounding box center [661, 496] width 369 height 34
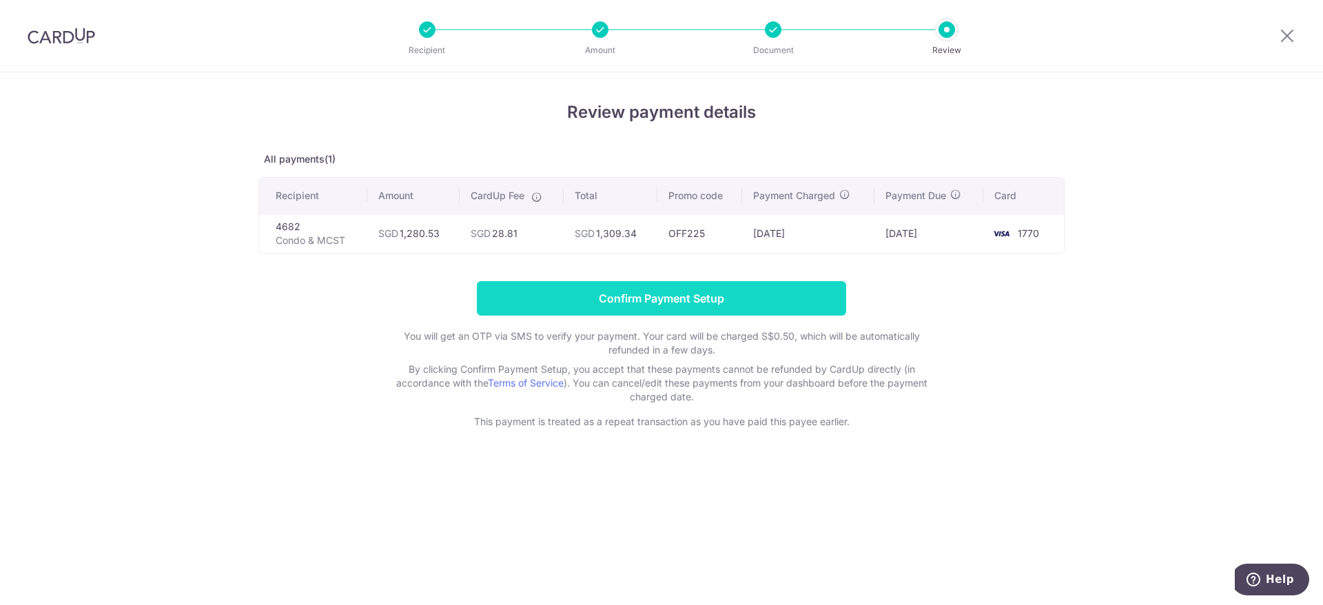
click at [785, 301] on input "Confirm Payment Setup" at bounding box center [661, 298] width 369 height 34
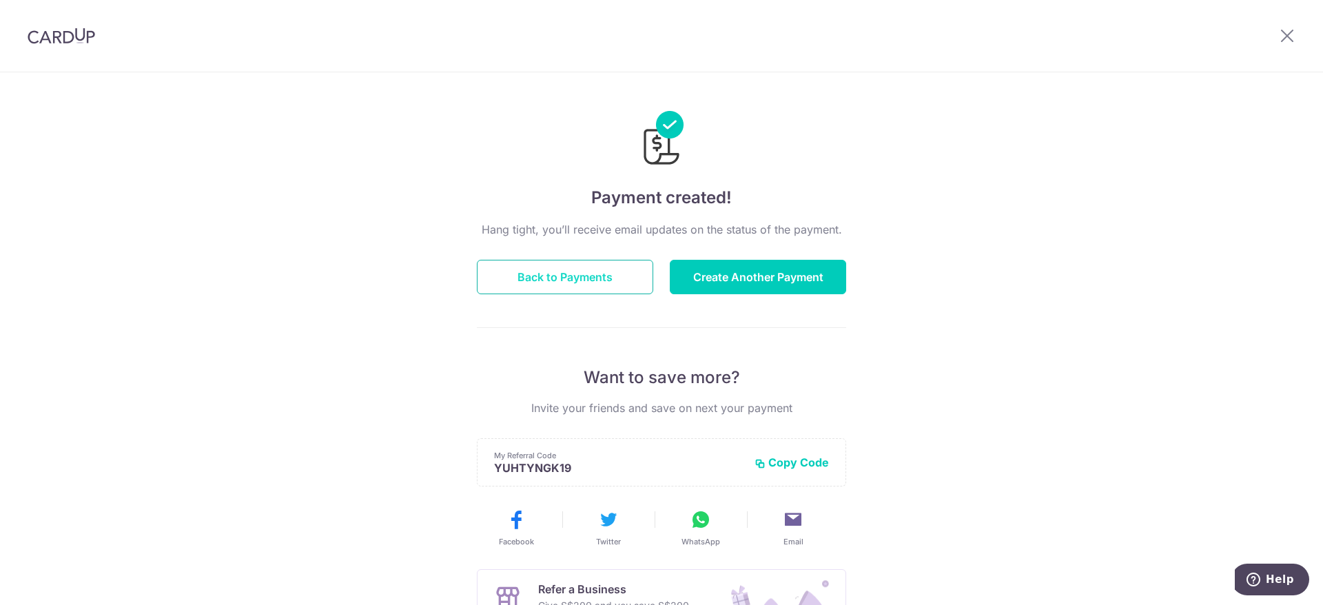
click at [588, 269] on button "Back to Payments" at bounding box center [565, 277] width 176 height 34
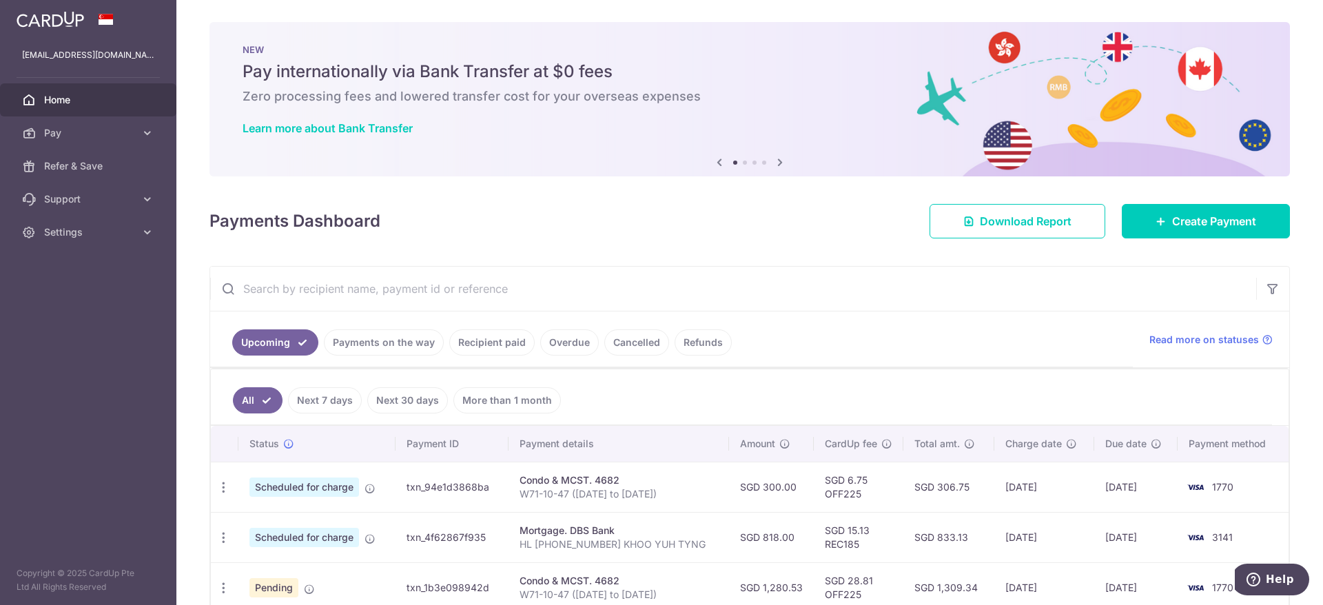
scroll to position [103, 0]
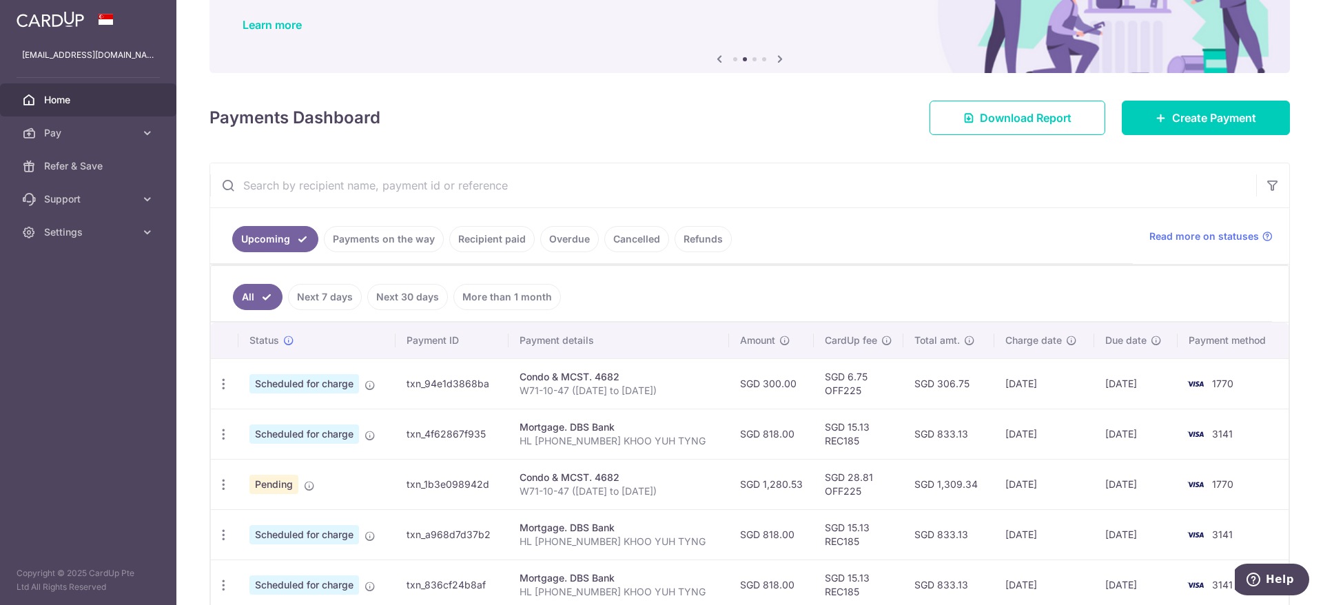
click at [277, 480] on span "Pending" at bounding box center [273, 484] width 49 height 19
click at [222, 484] on icon "button" at bounding box center [223, 484] width 14 height 14
click at [260, 516] on span "Update payment" at bounding box center [297, 522] width 94 height 17
radio input "true"
type input "1,280.53"
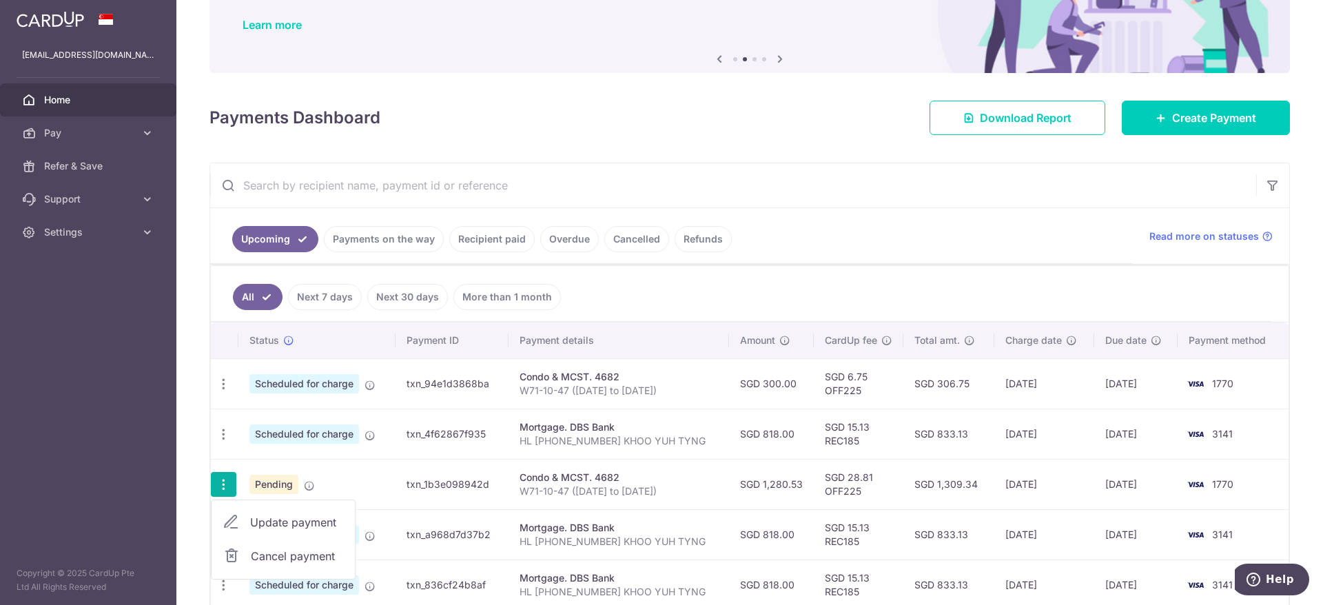
type input "23/09/2025"
type input "W71-10-47 (Sep25 to Nov25)"
type input "OFF225"
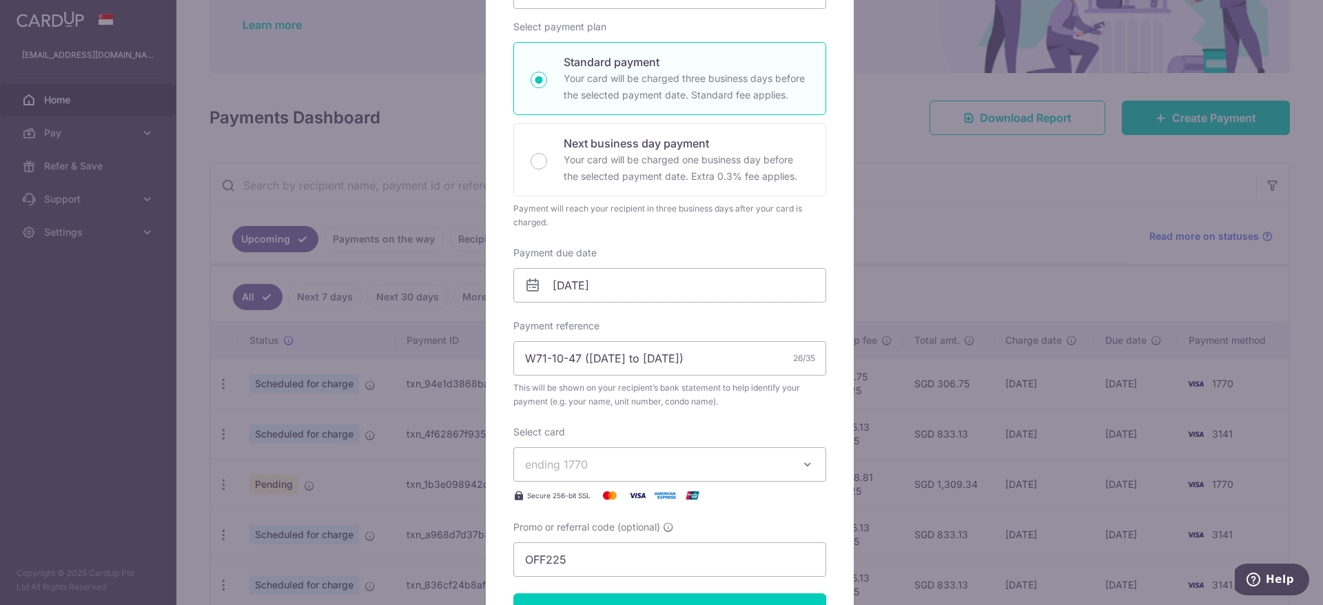
scroll to position [202, 0]
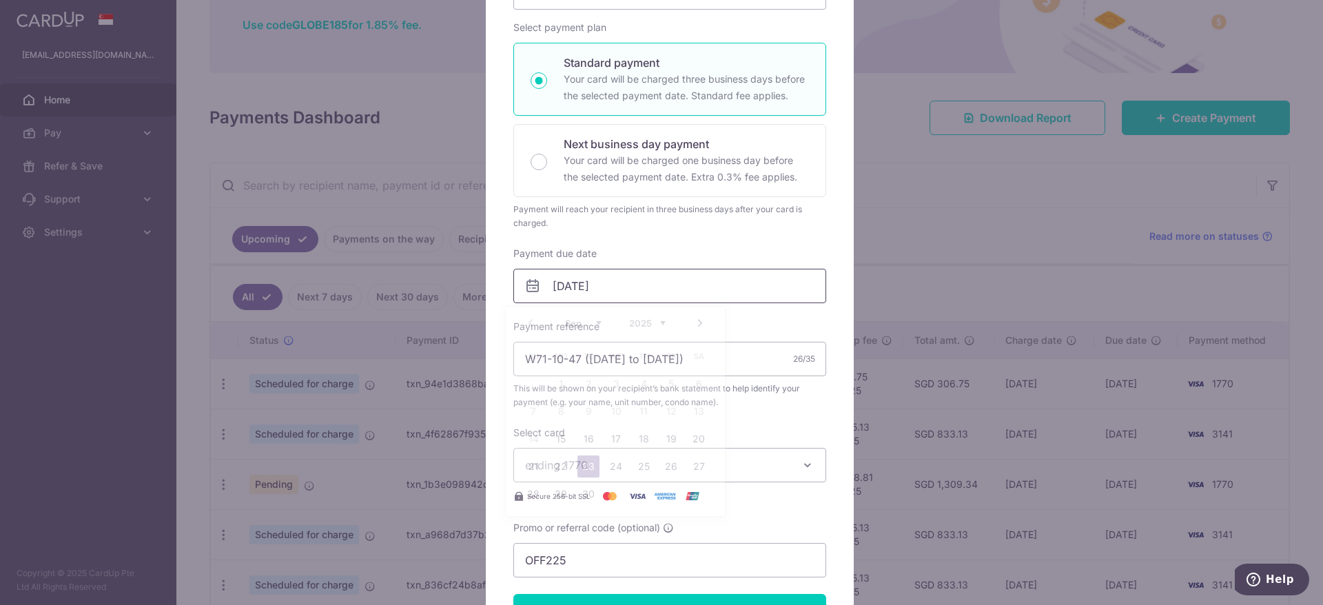
click at [621, 287] on div "Payment due date 23/09/2025 Your card will be charged on" at bounding box center [669, 275] width 313 height 56
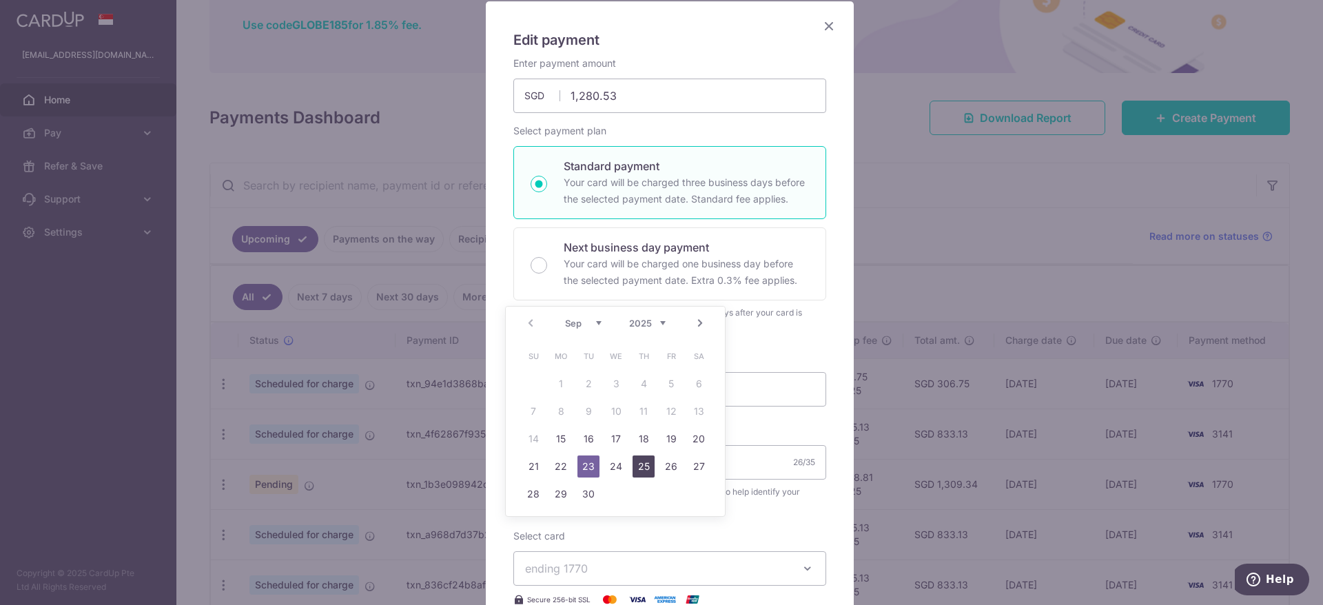
click at [638, 465] on link "25" at bounding box center [643, 466] width 22 height 22
type input "25/09/2025"
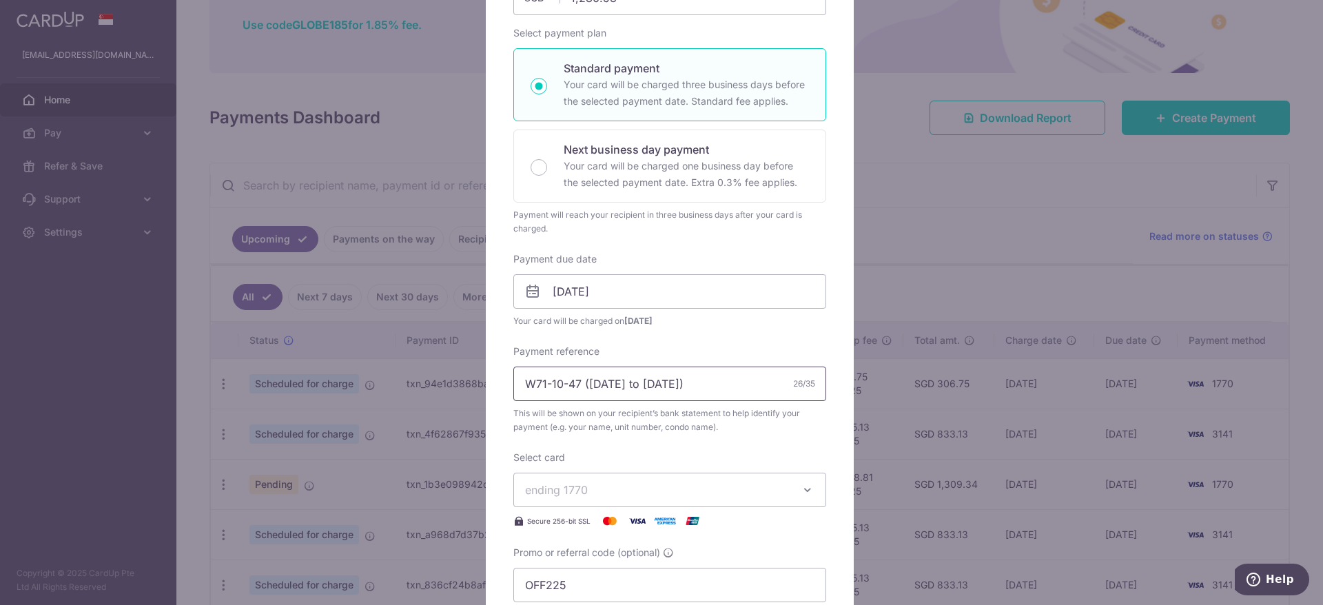
scroll to position [305, 0]
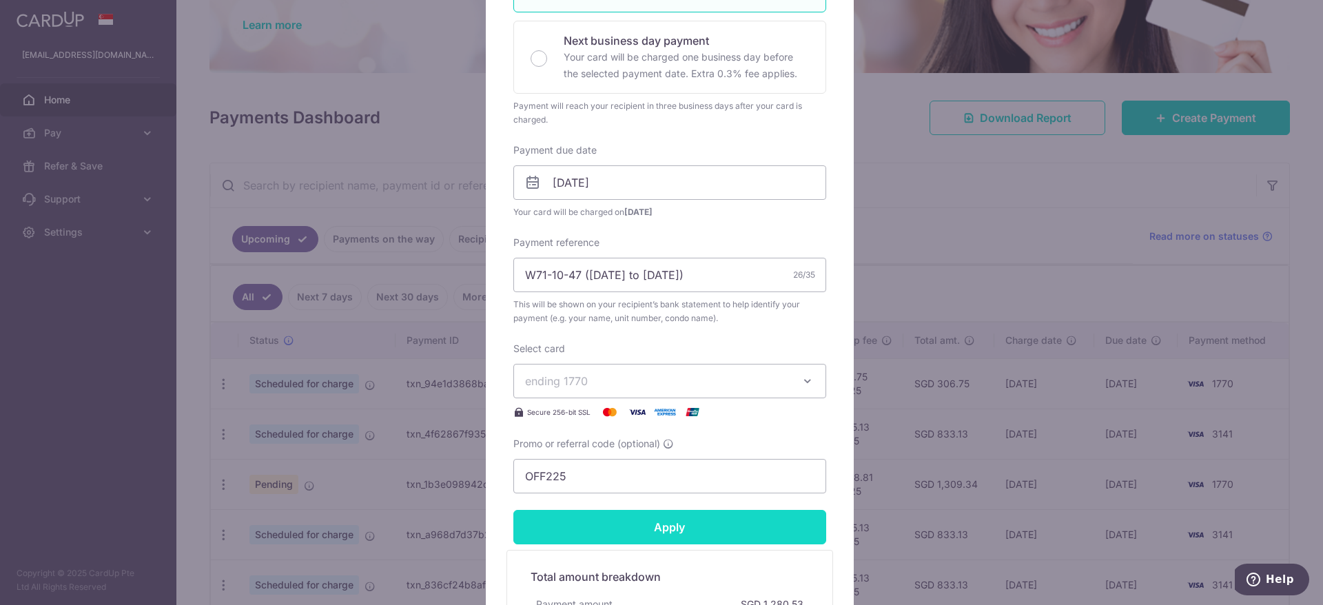
click at [651, 526] on input "Apply" at bounding box center [669, 527] width 313 height 34
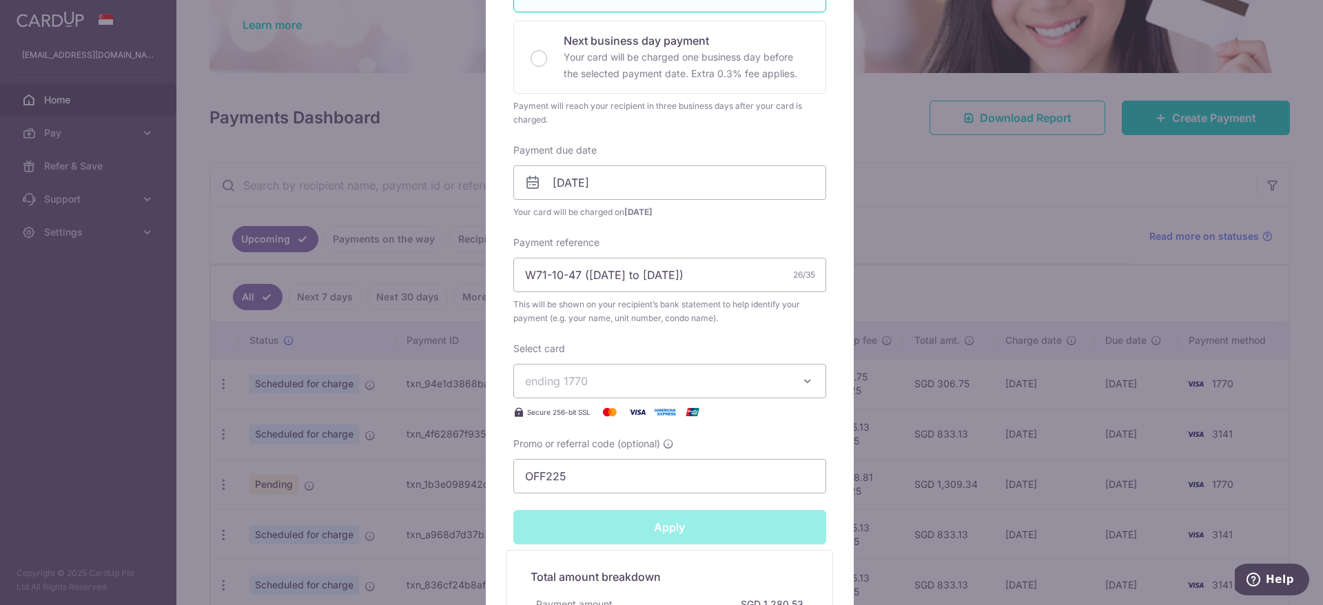
type input "Successfully Applied"
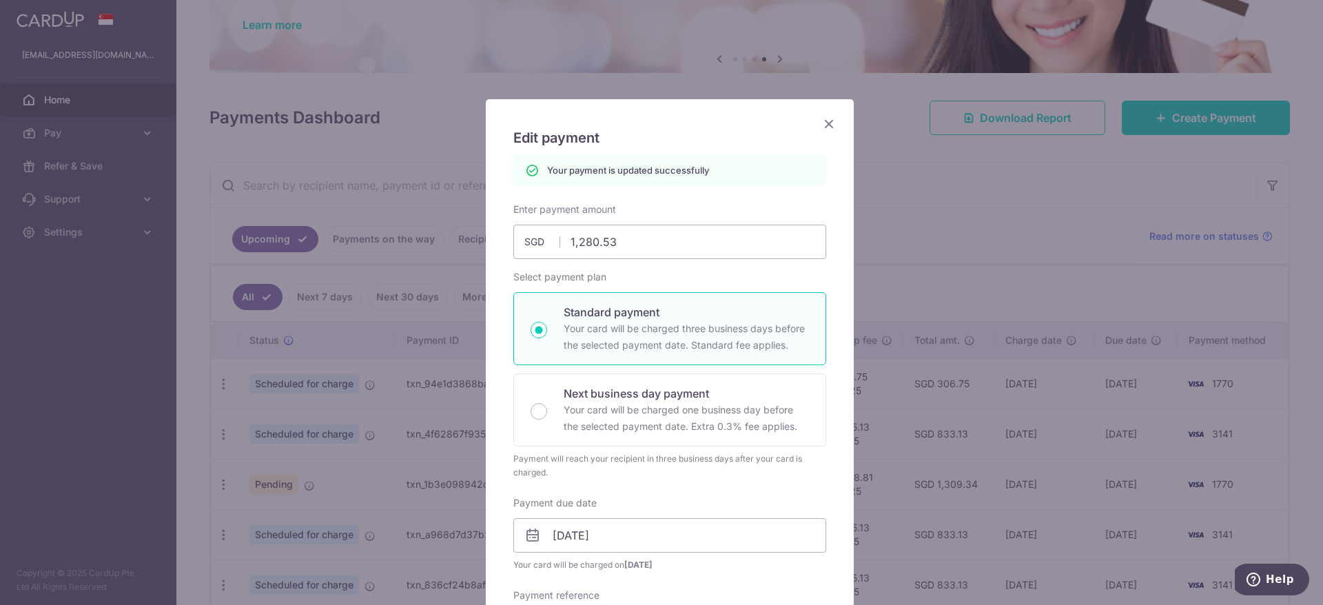
scroll to position [0, 0]
click at [822, 121] on icon "Close" at bounding box center [829, 124] width 17 height 17
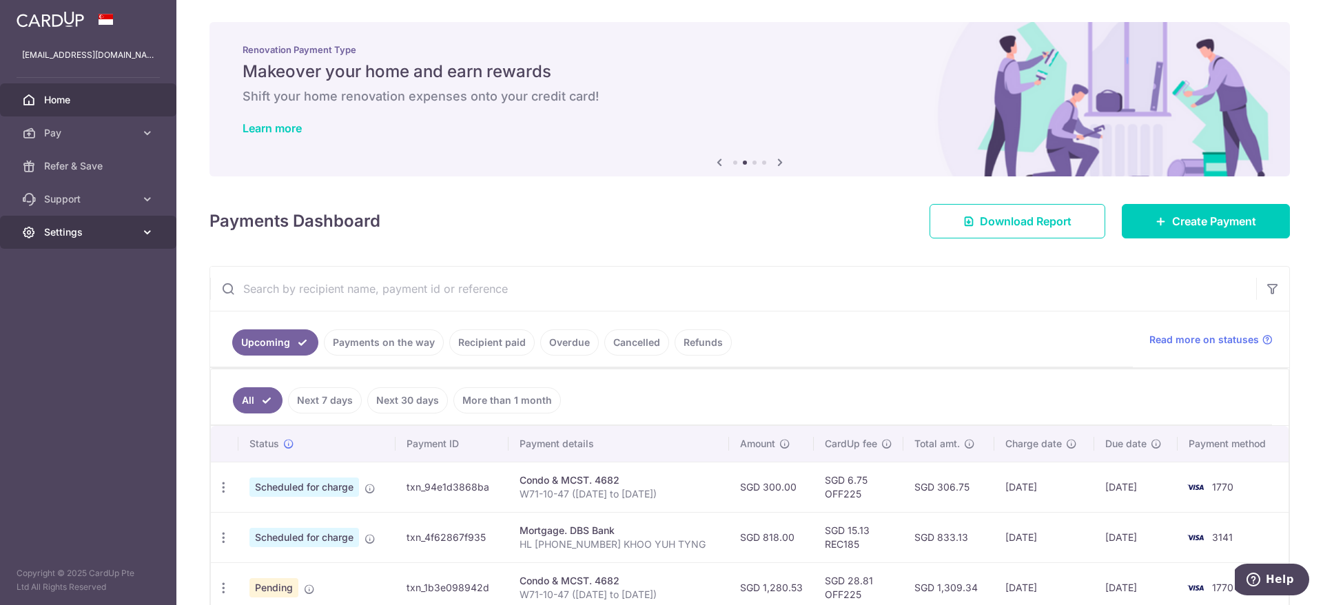
click at [152, 237] on icon at bounding box center [148, 232] width 14 height 14
click at [68, 298] on span "Logout" at bounding box center [89, 298] width 91 height 14
